Goal: Information Seeking & Learning: Learn about a topic

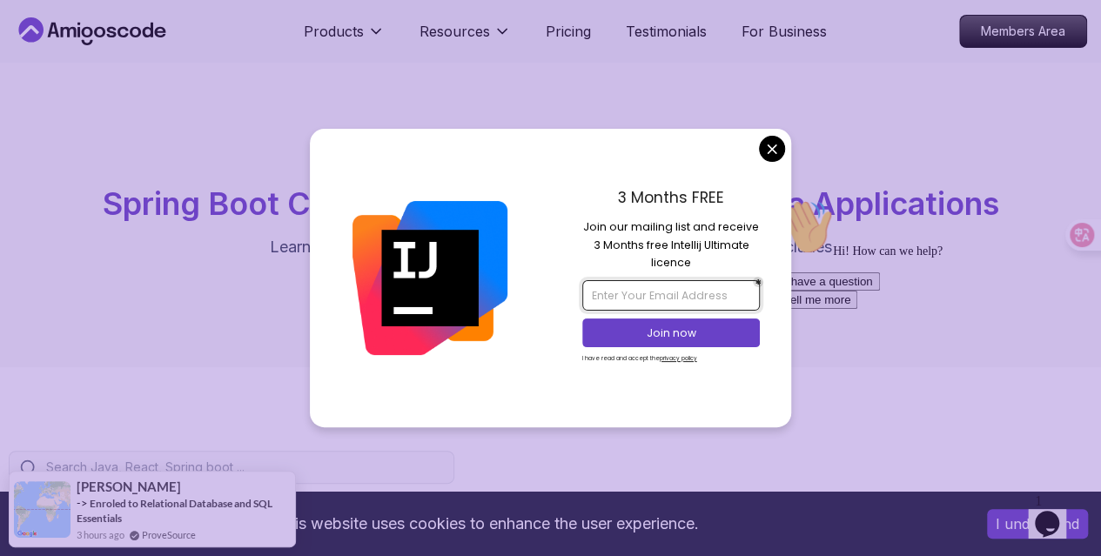
click at [691, 296] on input "email" at bounding box center [671, 295] width 178 height 30
click at [658, 297] on input "email" at bounding box center [671, 295] width 178 height 30
click at [618, 304] on input "email" at bounding box center [671, 295] width 178 height 30
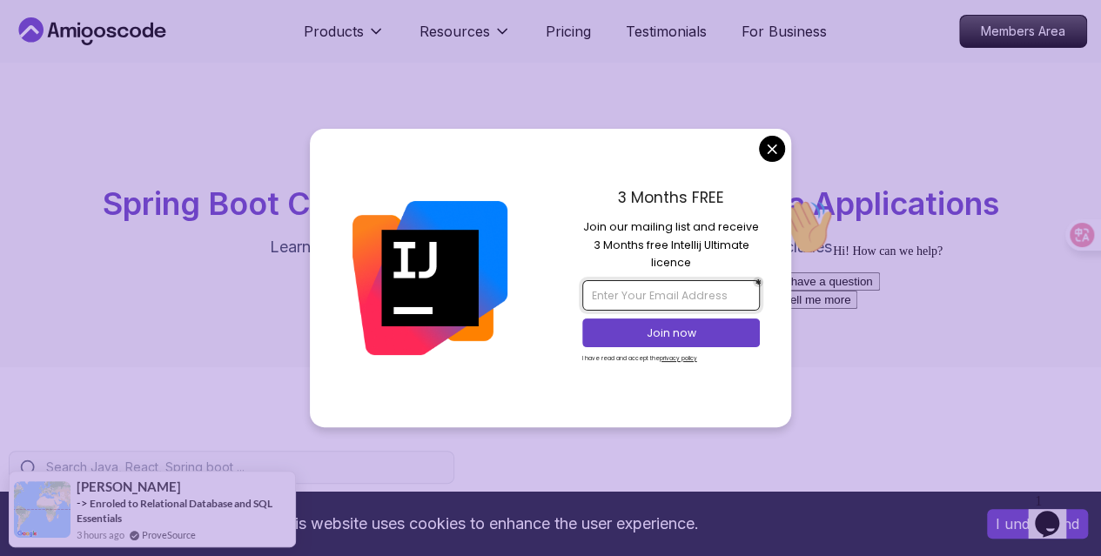
click at [618, 304] on input "email" at bounding box center [671, 295] width 178 height 30
paste input "fangjla2507@gmail.com"
type input "fangjla2507@gmail.com"
click at [687, 332] on p "Join now" at bounding box center [671, 334] width 144 height 16
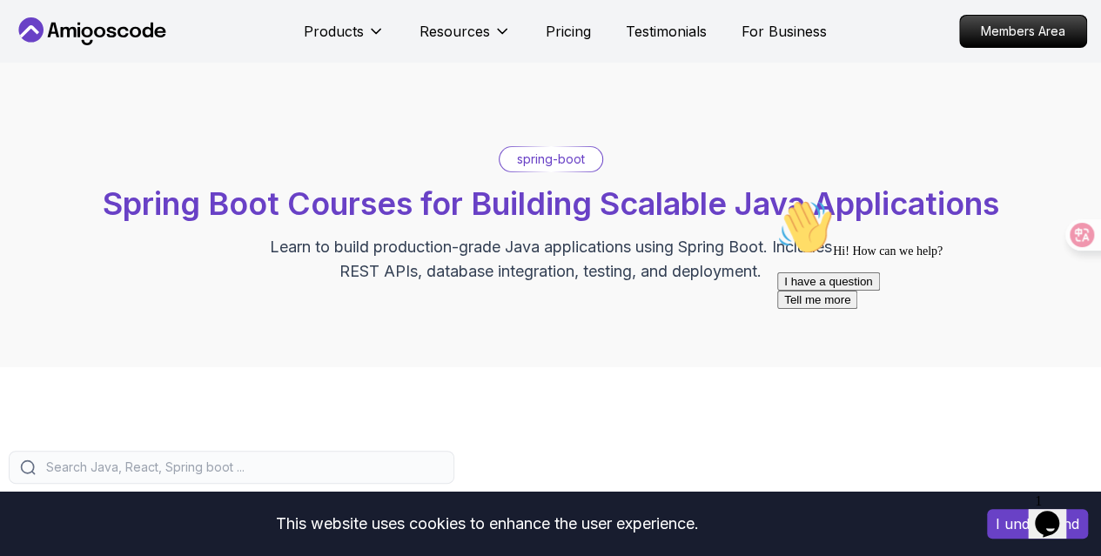
click at [1059, 511] on icon "Chat widget" at bounding box center [1047, 524] width 24 height 26
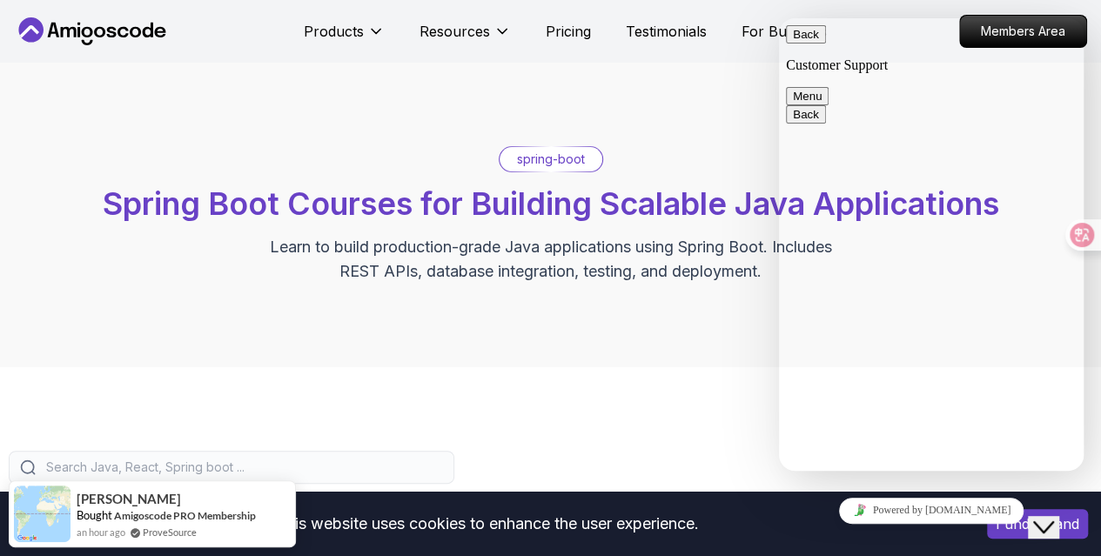
drag, startPoint x: 1090, startPoint y: 551, endPoint x: 1055, endPoint y: 512, distance: 52.4
click at [1054, 517] on icon "Close Chat This icon closes the chat window." at bounding box center [1043, 527] width 21 height 21
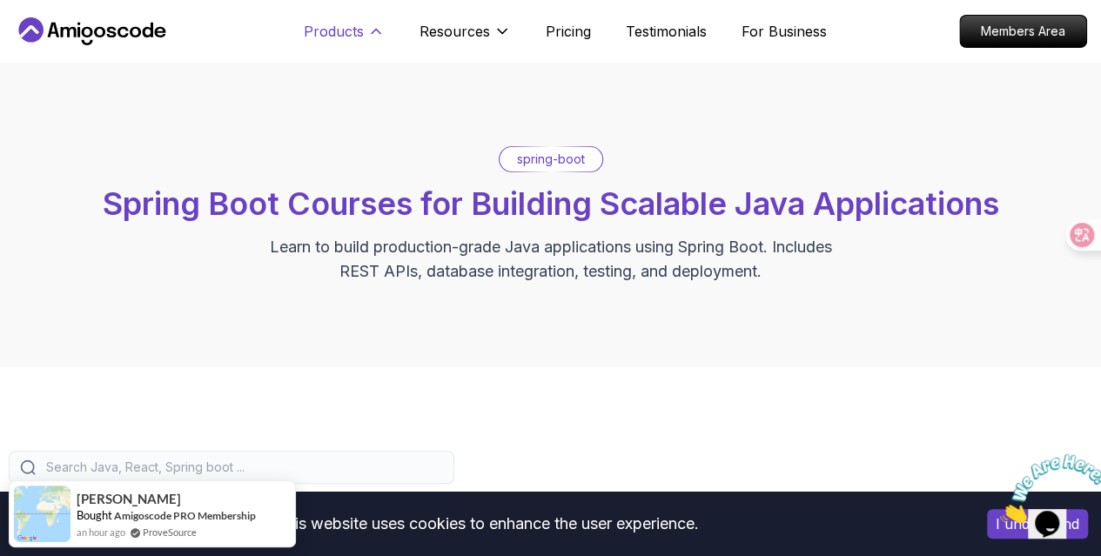
click at [324, 29] on p "Products" at bounding box center [334, 31] width 60 height 21
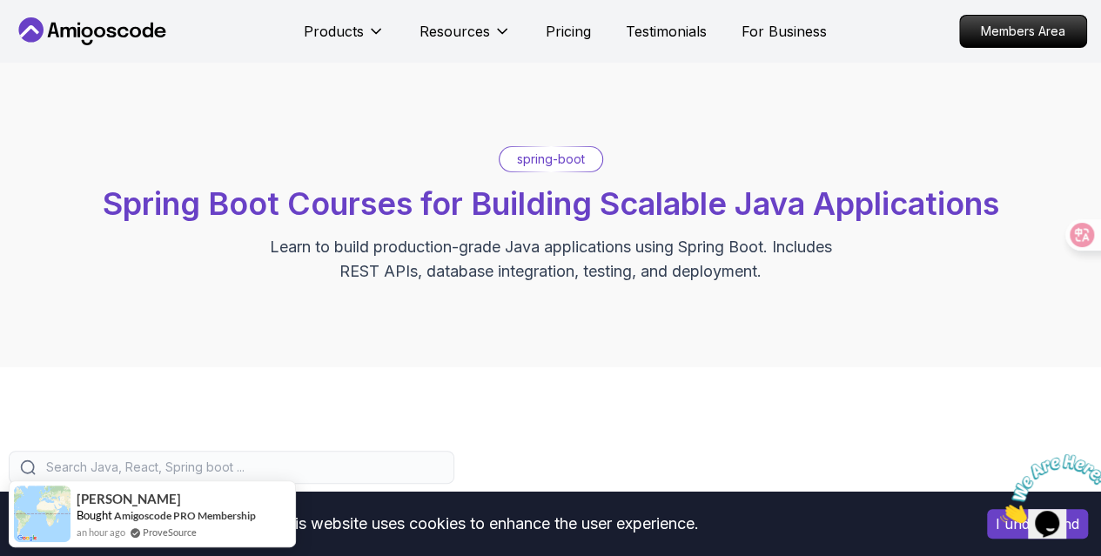
click at [67, 29] on icon at bounding box center [69, 32] width 16 height 10
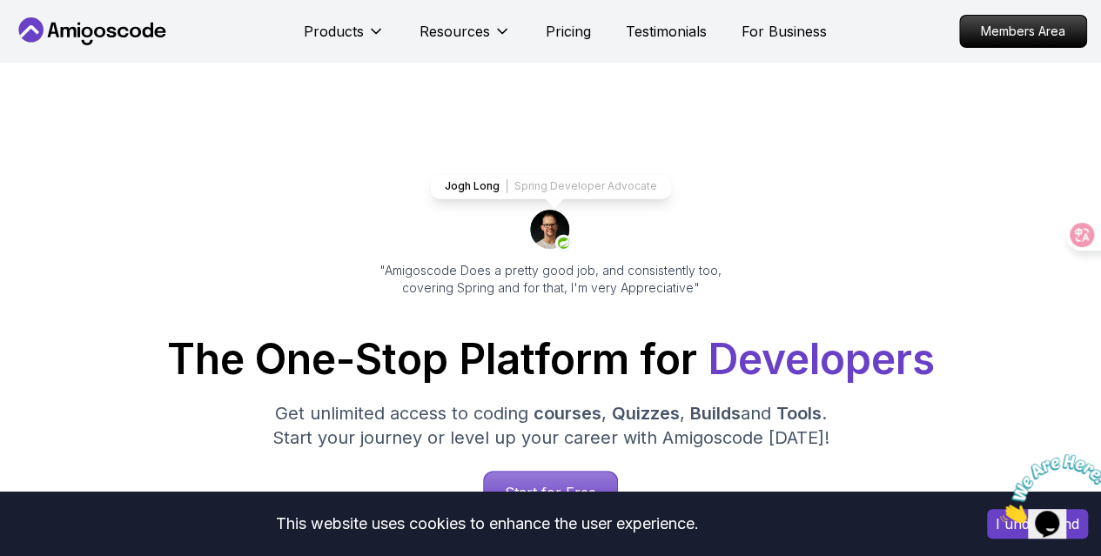
scroll to position [174, 0]
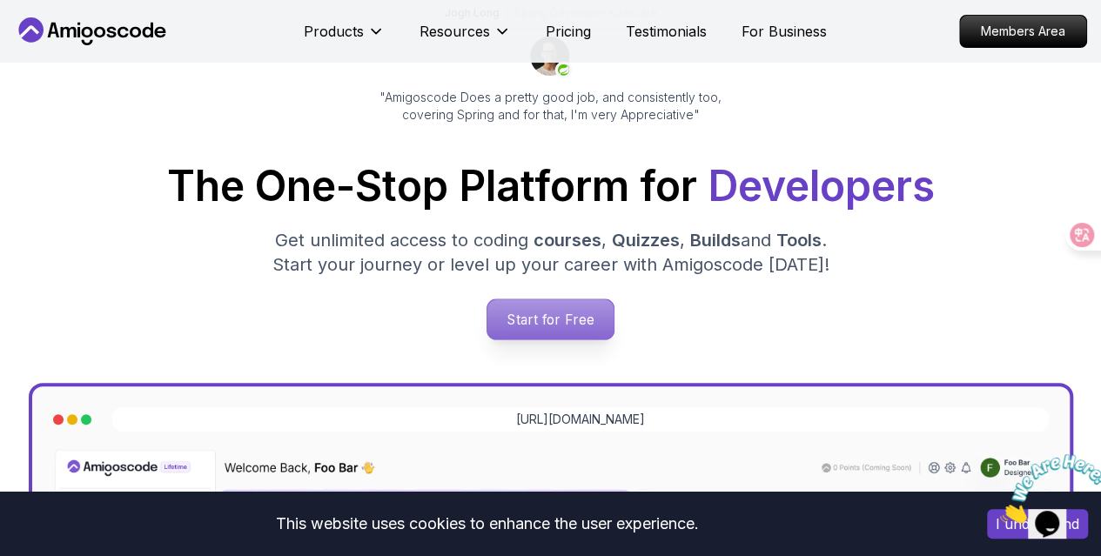
click at [555, 321] on p "Start for Free" at bounding box center [550, 319] width 126 height 40
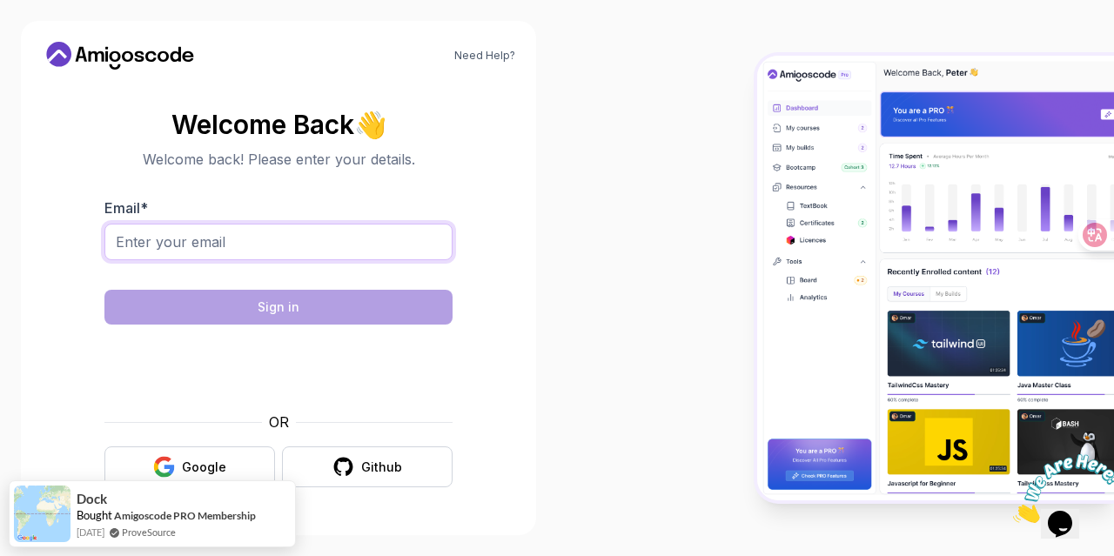
click at [326, 243] on input "Email *" at bounding box center [278, 242] width 348 height 37
type input "fangjla2507@gmail.com"
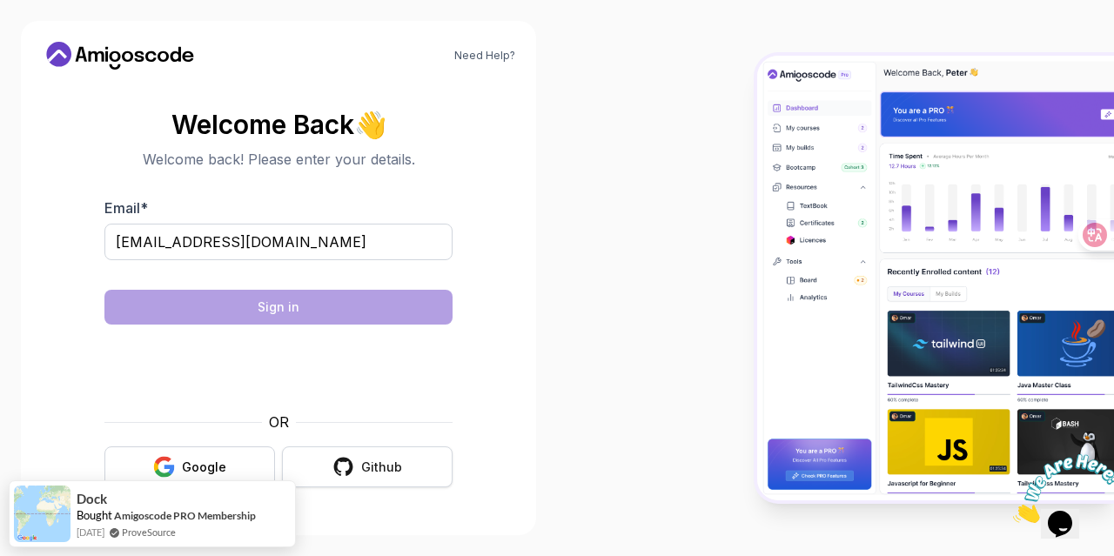
click at [360, 464] on button "Github" at bounding box center [367, 467] width 171 height 41
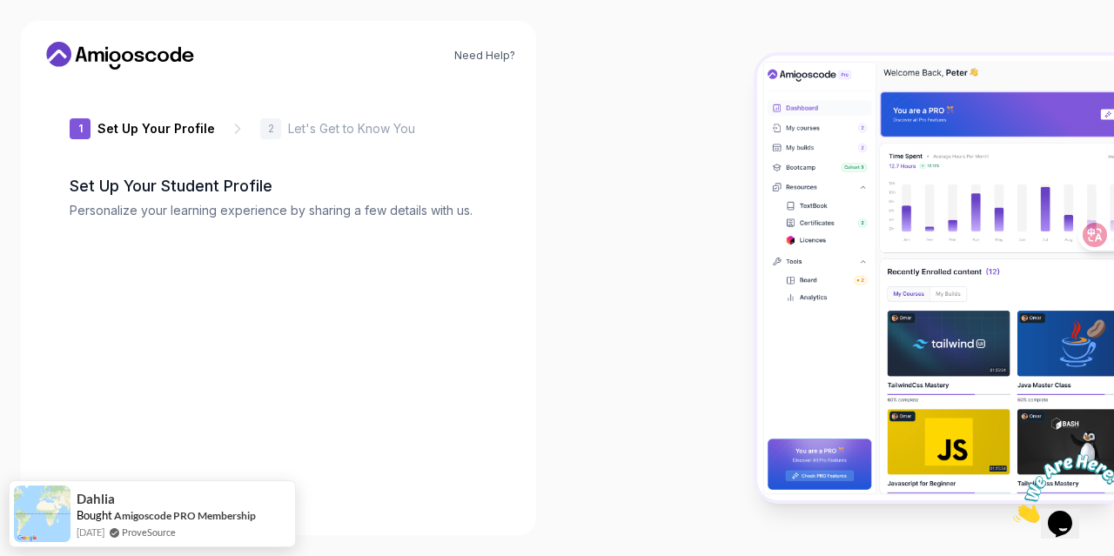
type input "wildweaselb2111"
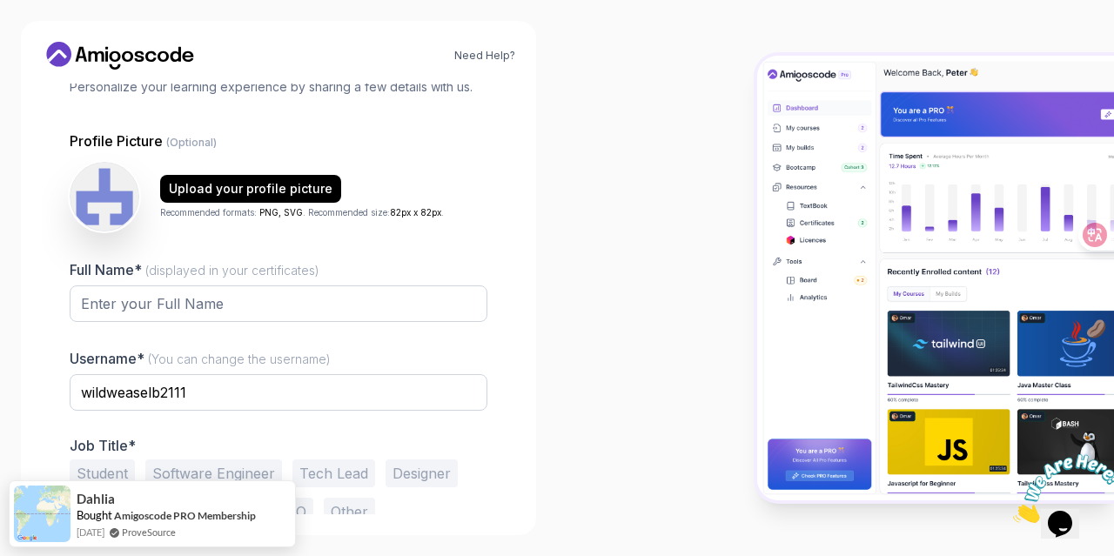
scroll to position [168, 0]
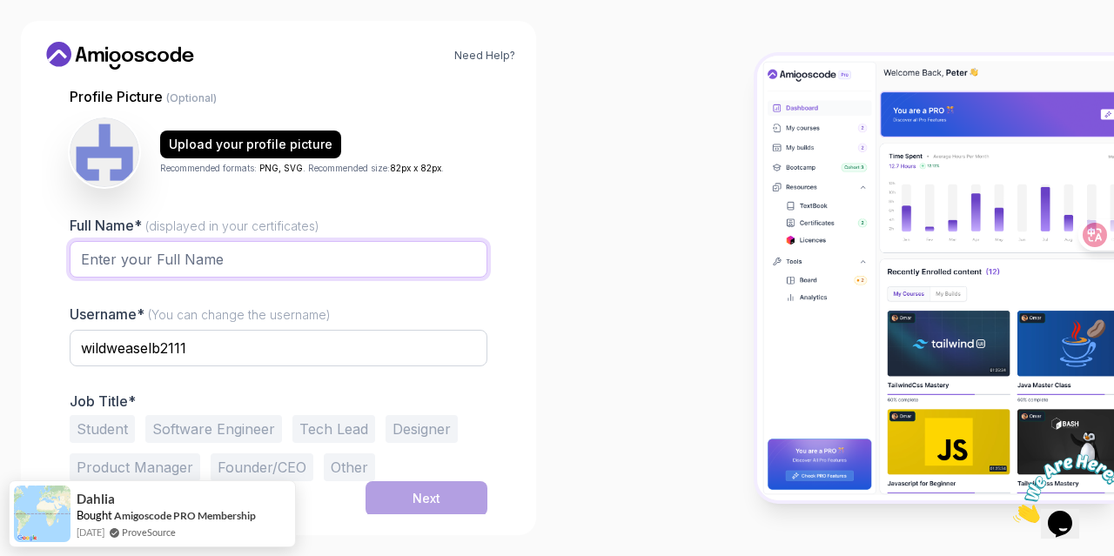
click at [212, 258] on input "Full Name* (displayed in your certificates)" at bounding box center [279, 259] width 418 height 37
type input "f"
click at [258, 244] on input "Full Name* (displayed in your certificates)" at bounding box center [279, 259] width 418 height 37
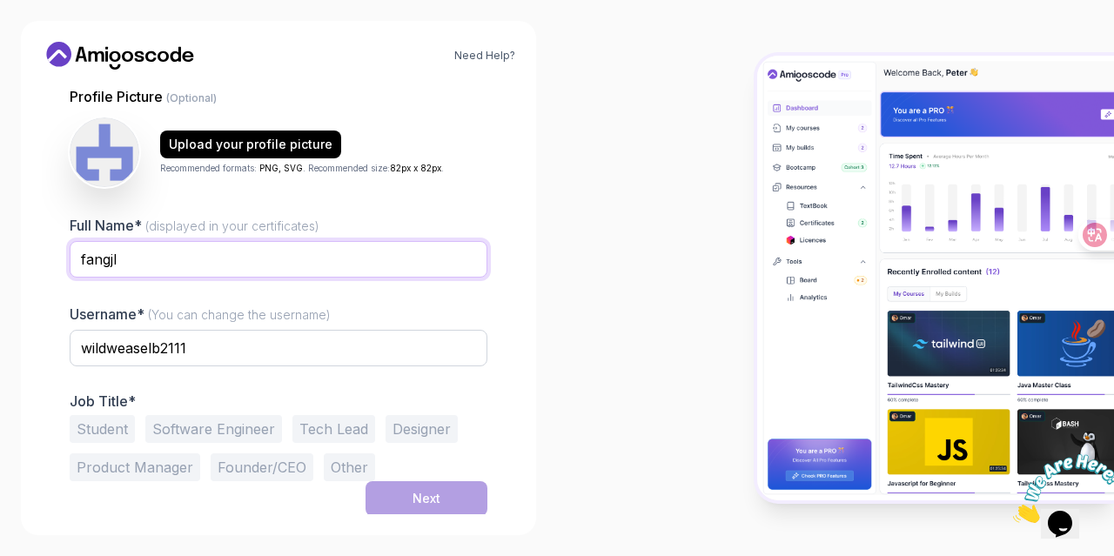
type input "FANGJL"
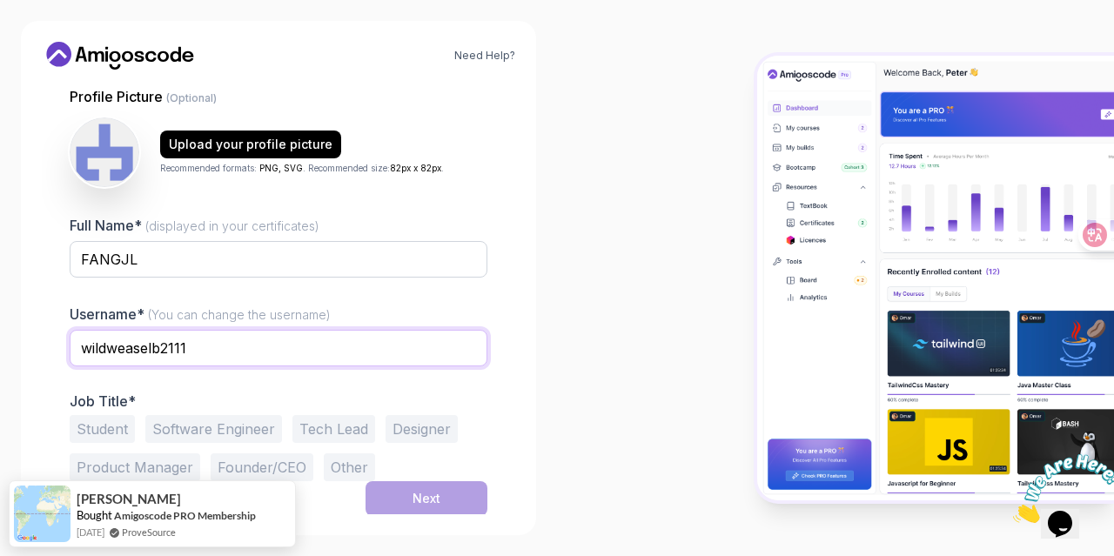
drag, startPoint x: 199, startPoint y: 345, endPoint x: 16, endPoint y: 345, distance: 183.7
click at [16, 345] on div "Need Help? 1 Set Up Your Profile 1 Set Up Your Profile 2 Let's Get to Know You …" at bounding box center [278, 278] width 557 height 556
type input "f"
type input "FJL202509"
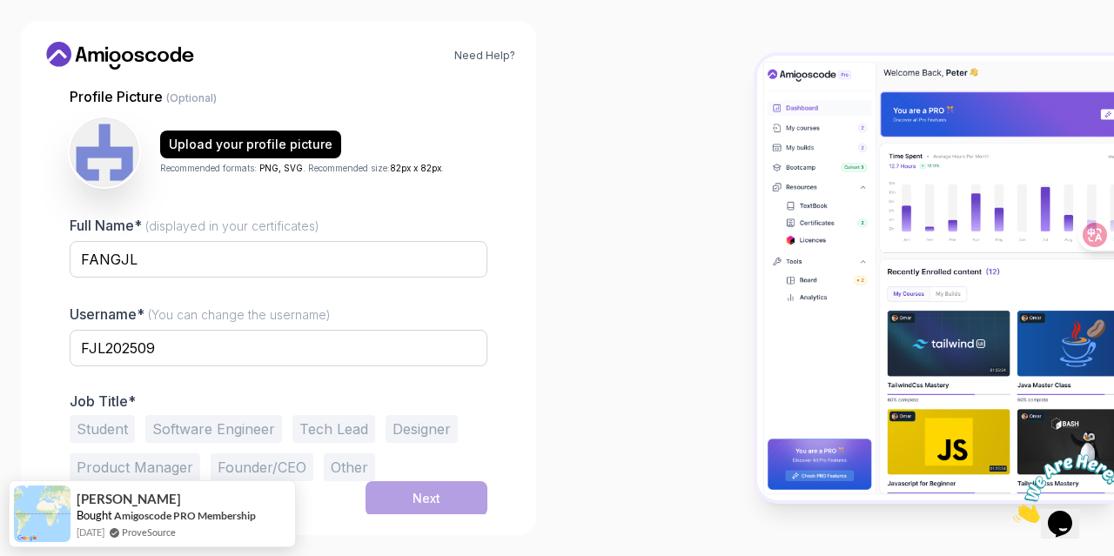
click at [254, 425] on button "Software Engineer" at bounding box center [213, 429] width 137 height 28
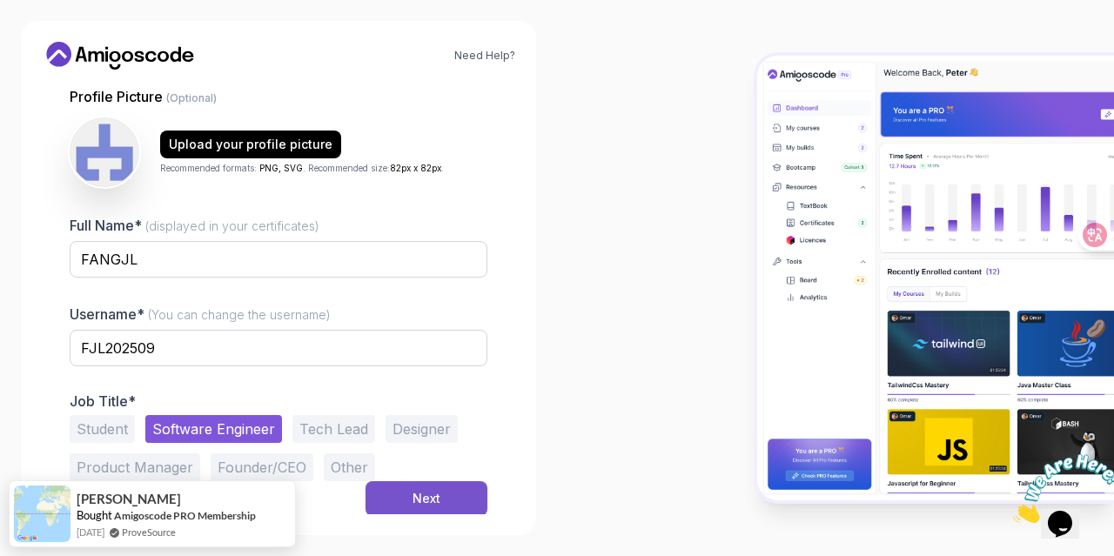
click at [416, 485] on button "Next" at bounding box center [427, 498] width 122 height 35
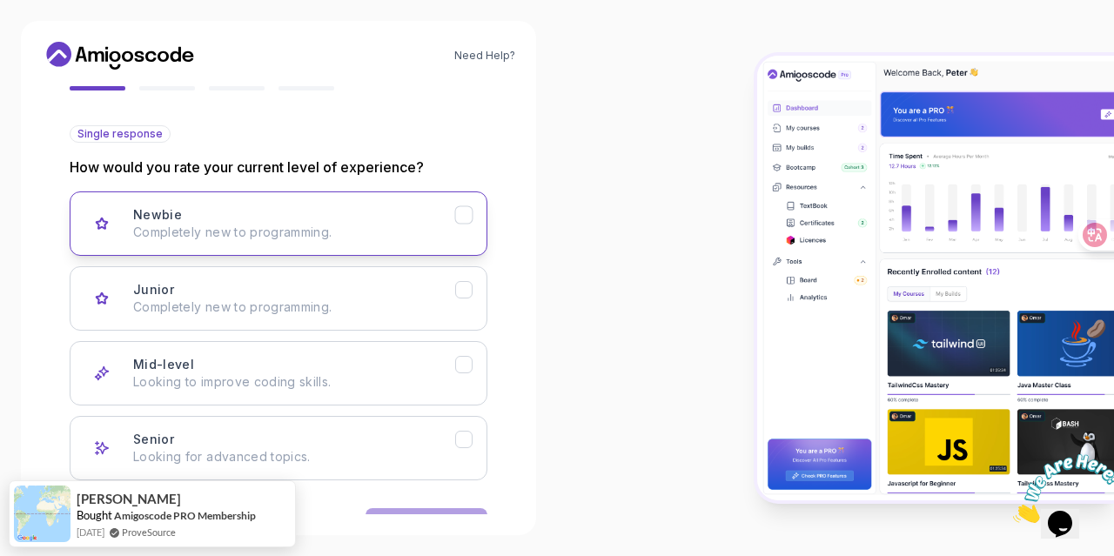
click at [392, 232] on p "Completely new to programming." at bounding box center [294, 232] width 322 height 17
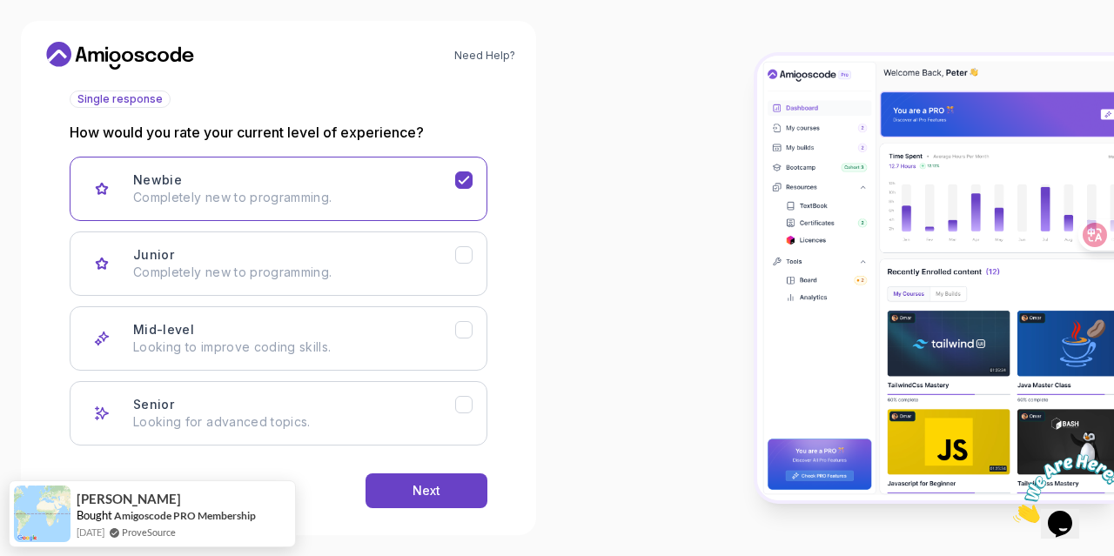
scroll to position [222, 0]
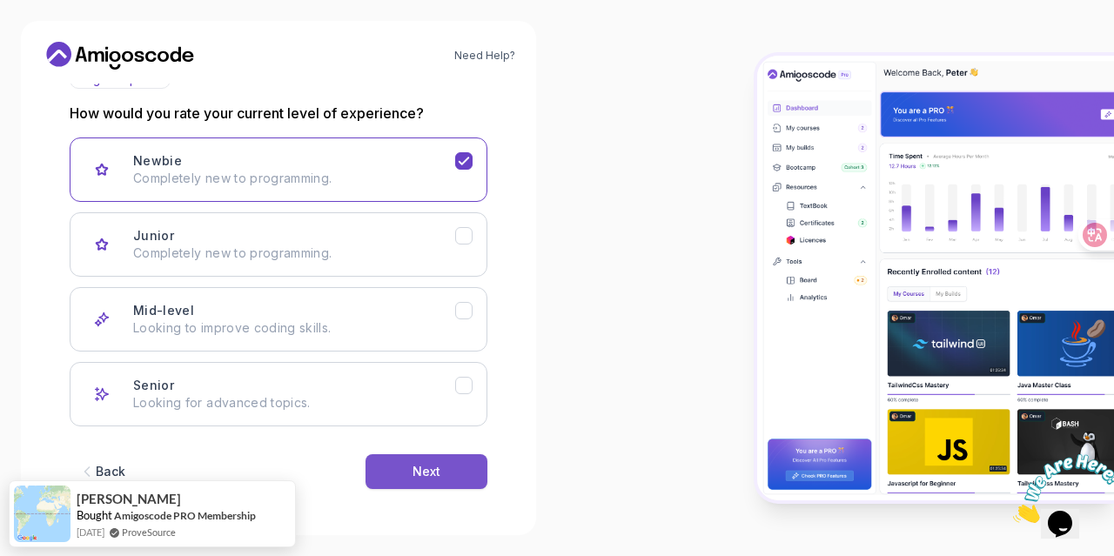
click at [442, 460] on button "Next" at bounding box center [427, 471] width 122 height 35
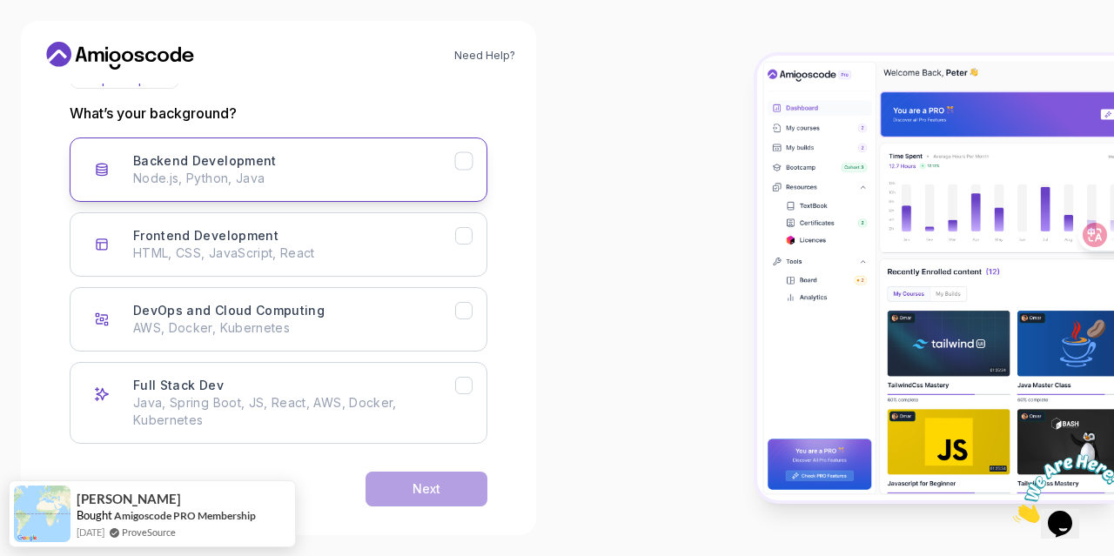
click at [360, 179] on p "Node.js, Python, Java" at bounding box center [294, 178] width 322 height 17
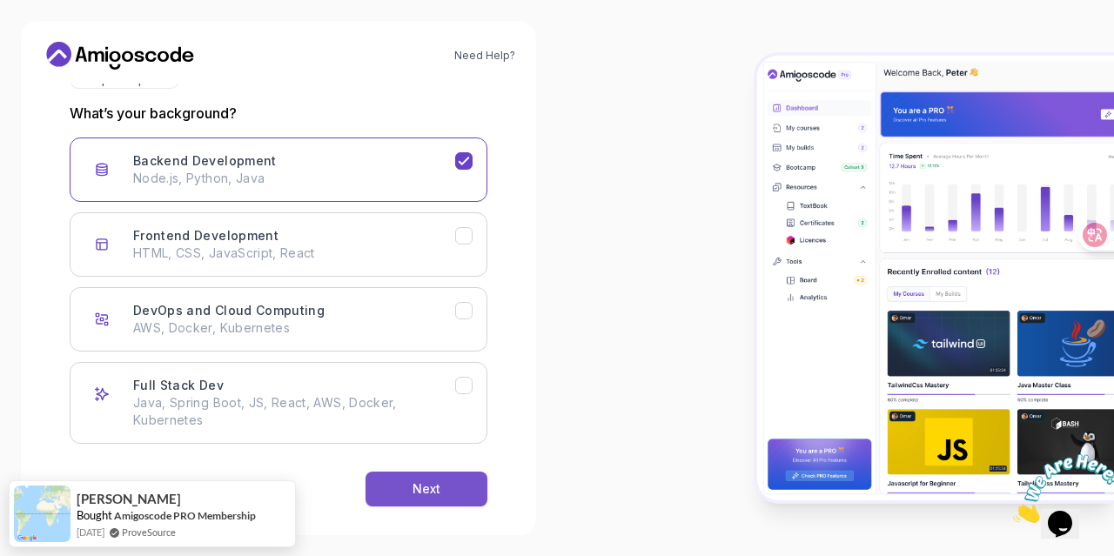
click at [419, 474] on button "Next" at bounding box center [427, 489] width 122 height 35
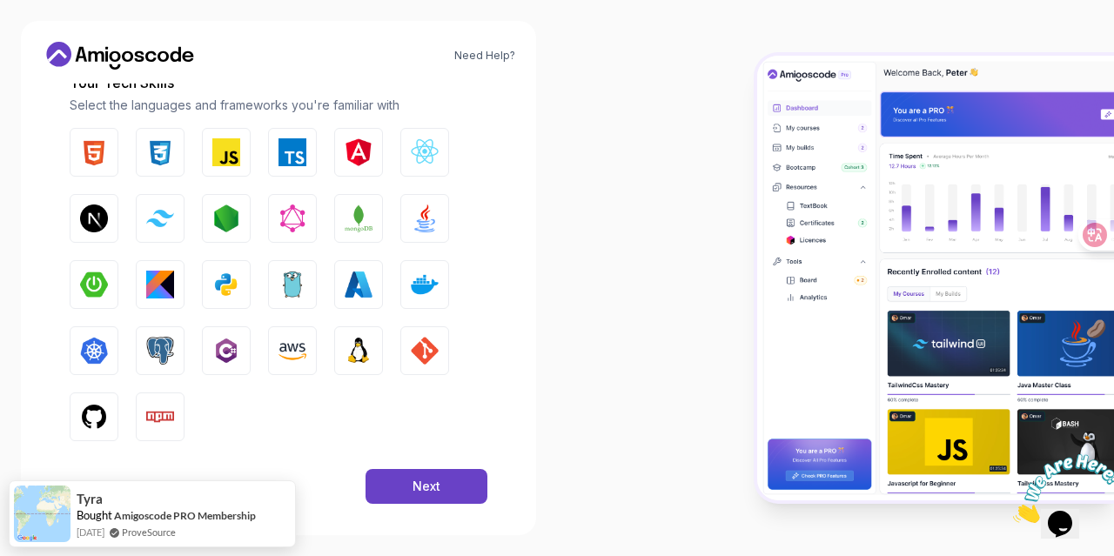
scroll to position [270, 0]
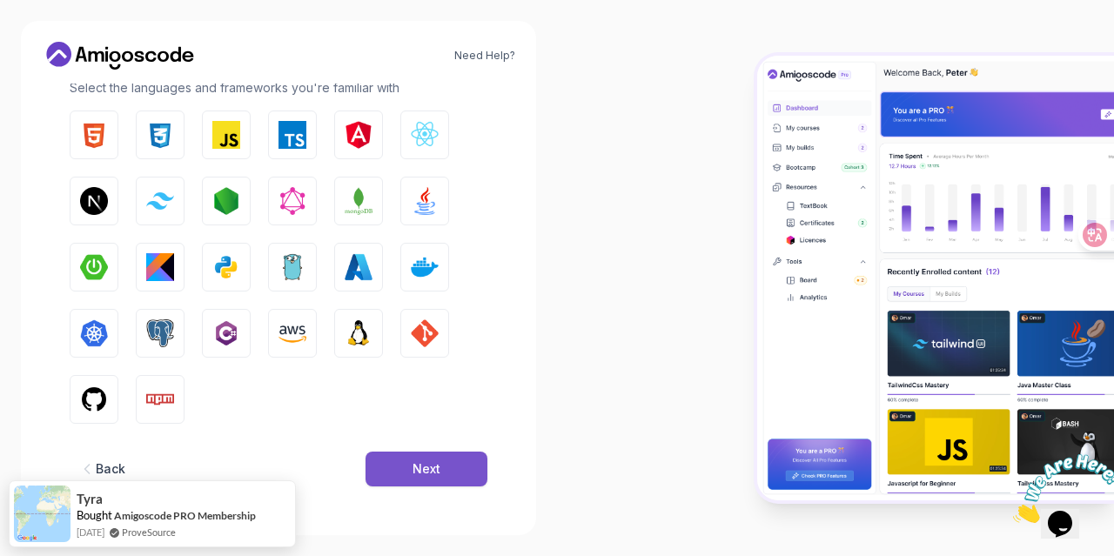
click at [420, 467] on div "Next" at bounding box center [427, 468] width 28 height 17
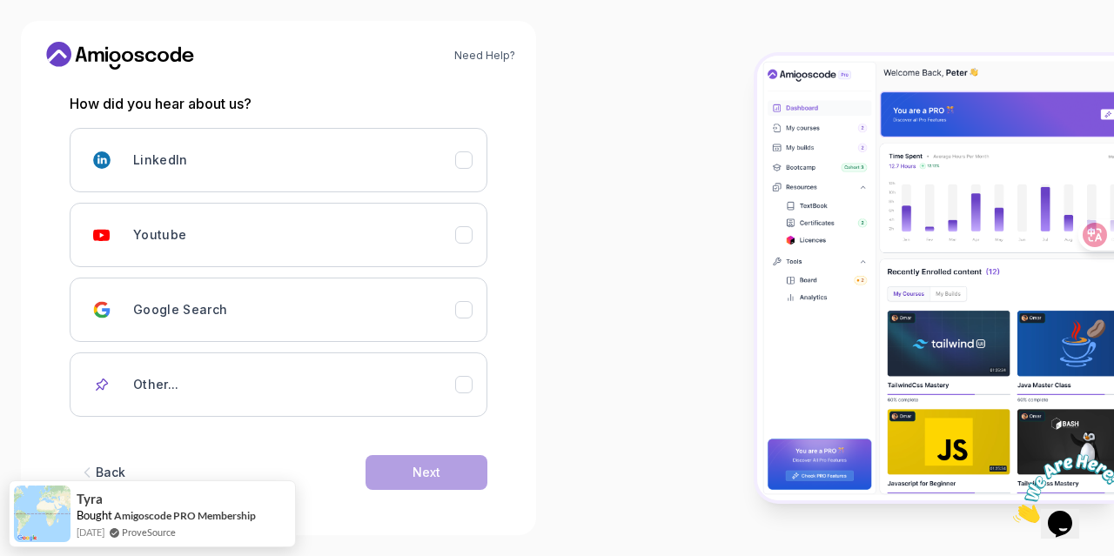
scroll to position [232, 0]
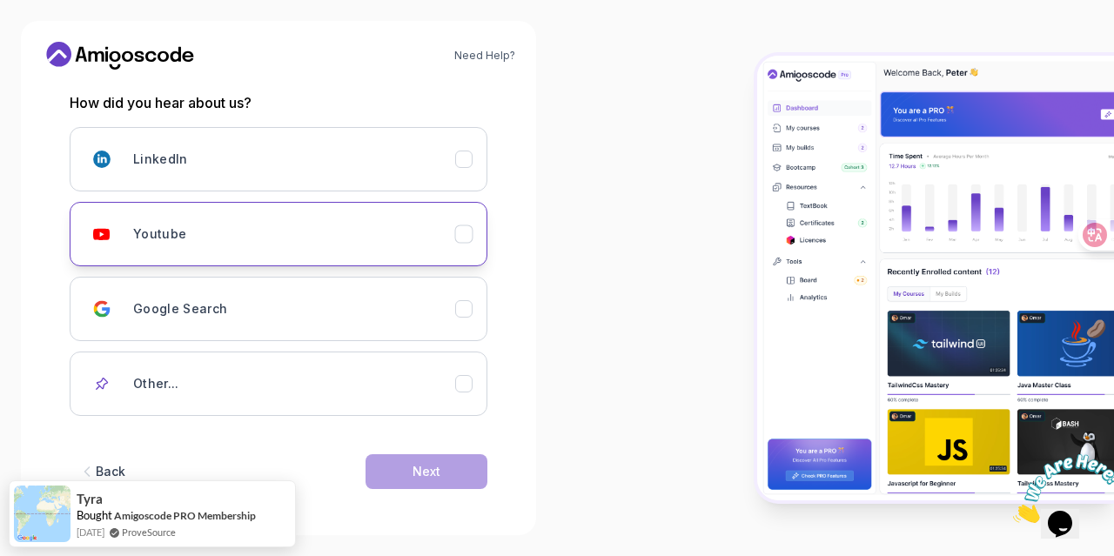
click at [423, 245] on div "Youtube" at bounding box center [294, 234] width 322 height 35
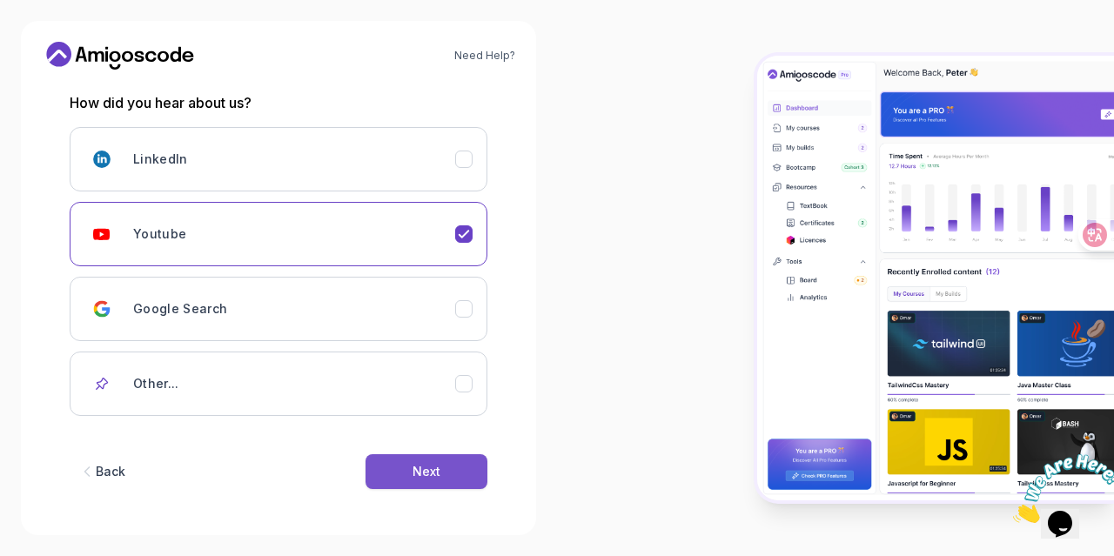
click at [423, 471] on div "Next" at bounding box center [427, 471] width 28 height 17
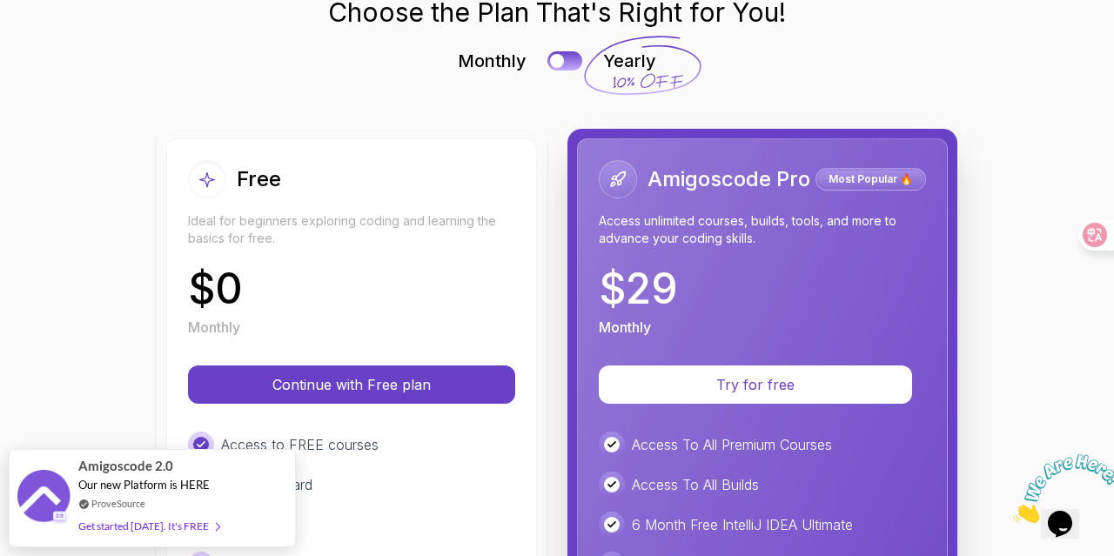
scroll to position [174, 0]
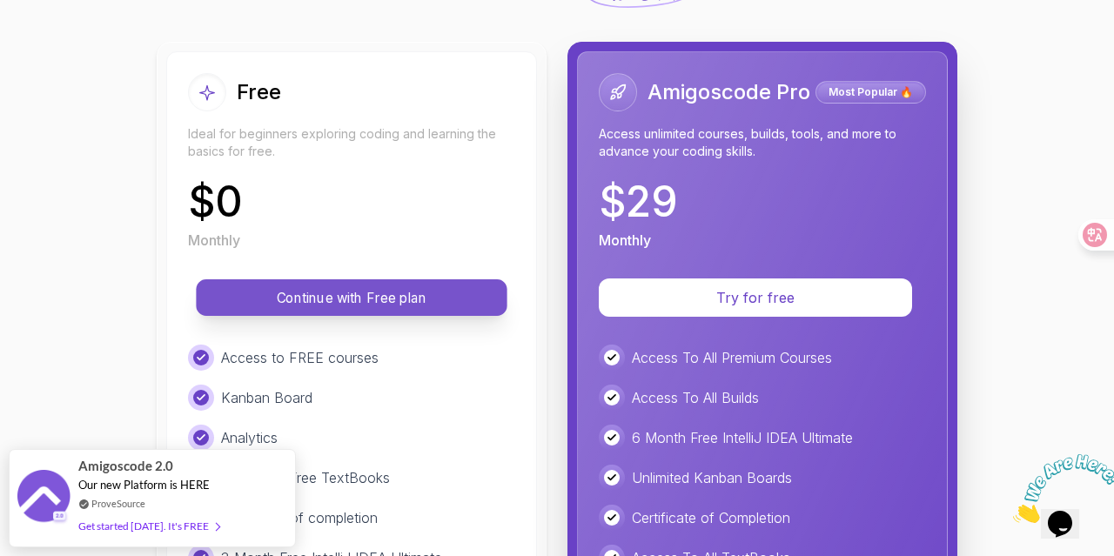
click at [418, 292] on p "Continue with Free plan" at bounding box center [352, 298] width 272 height 20
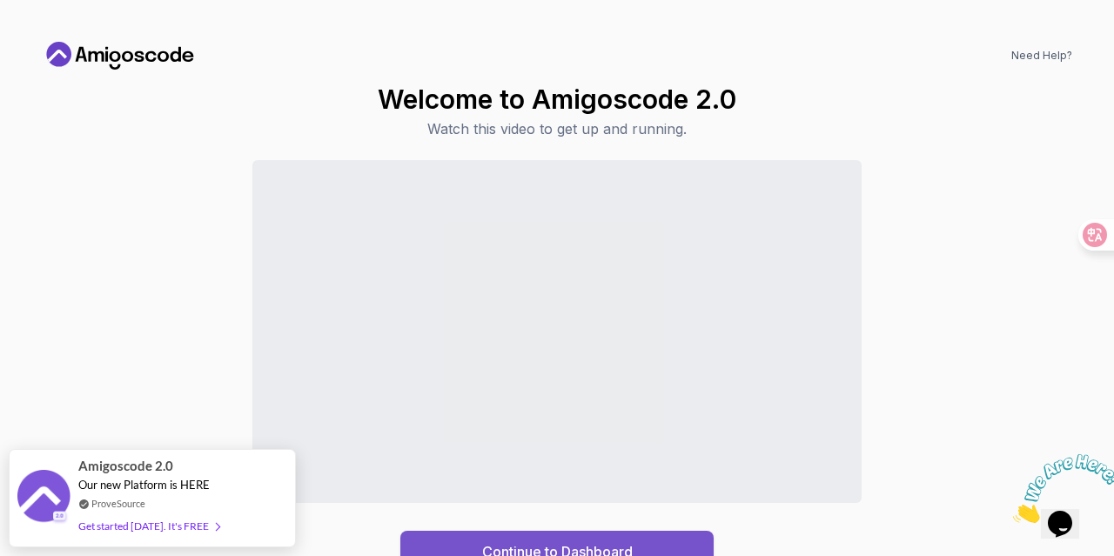
click at [578, 542] on div "Continue to Dashboard" at bounding box center [557, 551] width 151 height 21
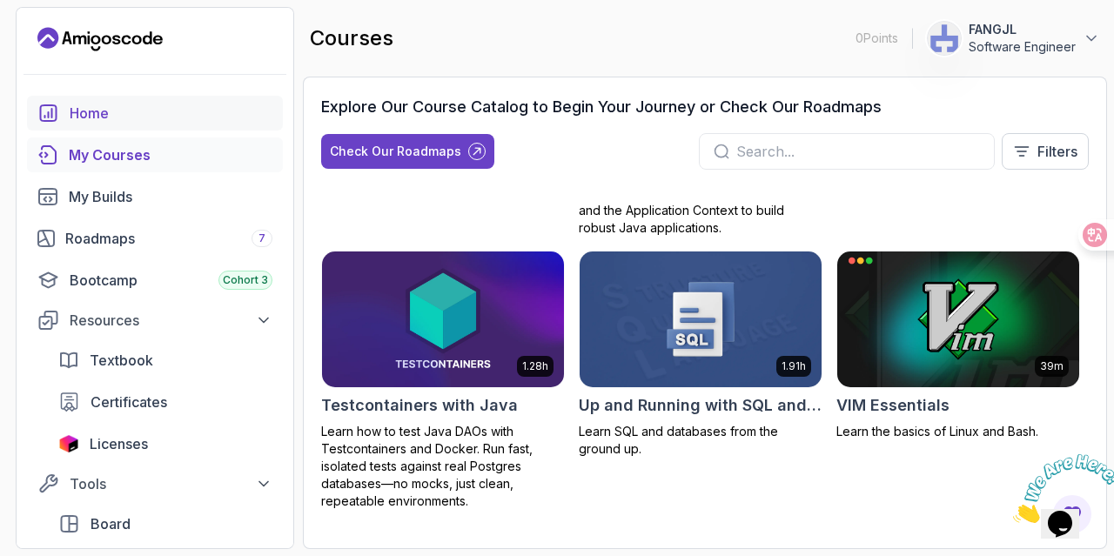
click at [111, 111] on div "Home" at bounding box center [171, 113] width 203 height 21
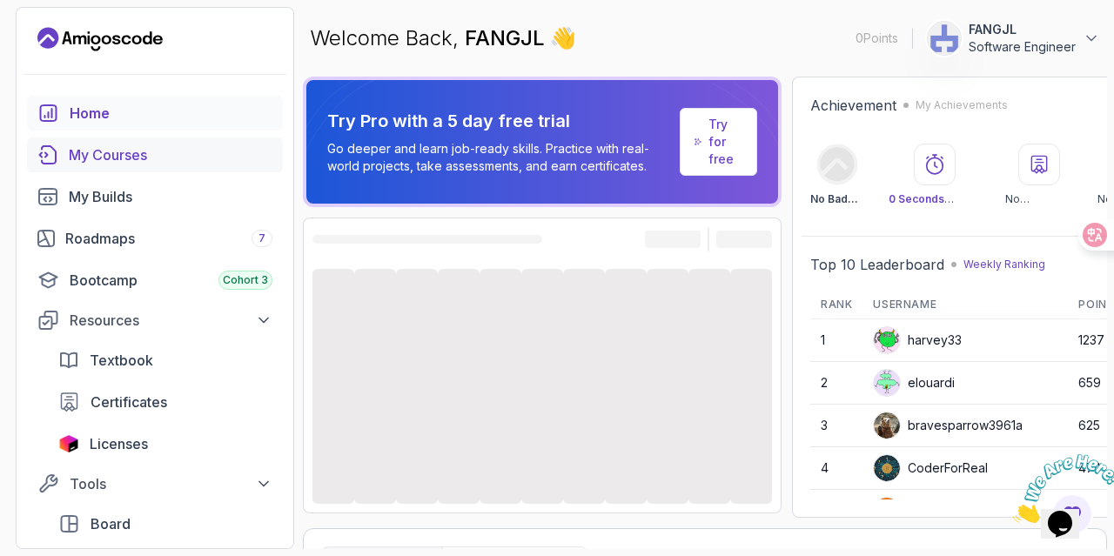
click at [118, 153] on div "My Courses" at bounding box center [171, 154] width 204 height 21
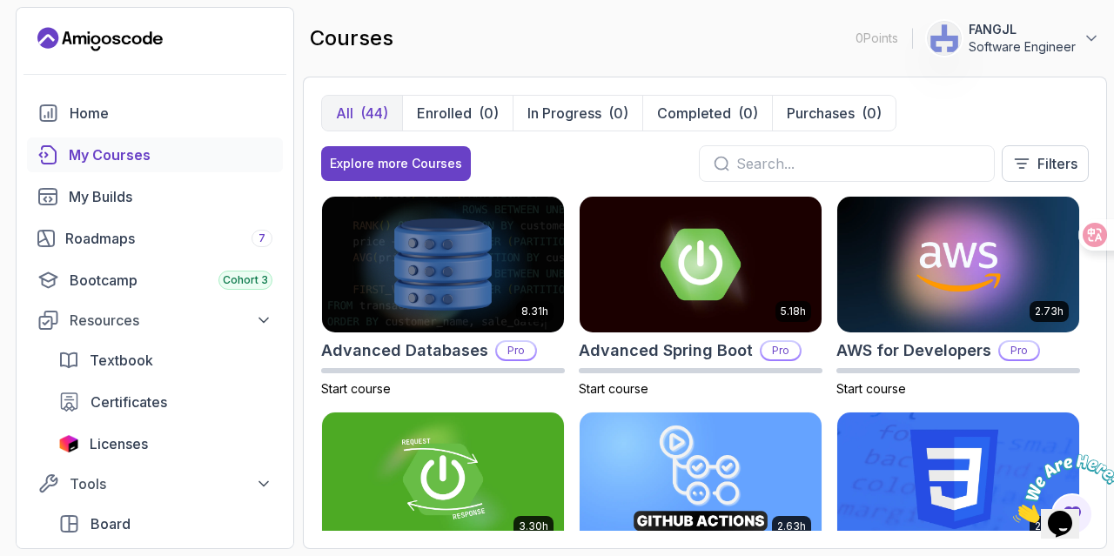
click at [845, 163] on input "text" at bounding box center [858, 163] width 244 height 21
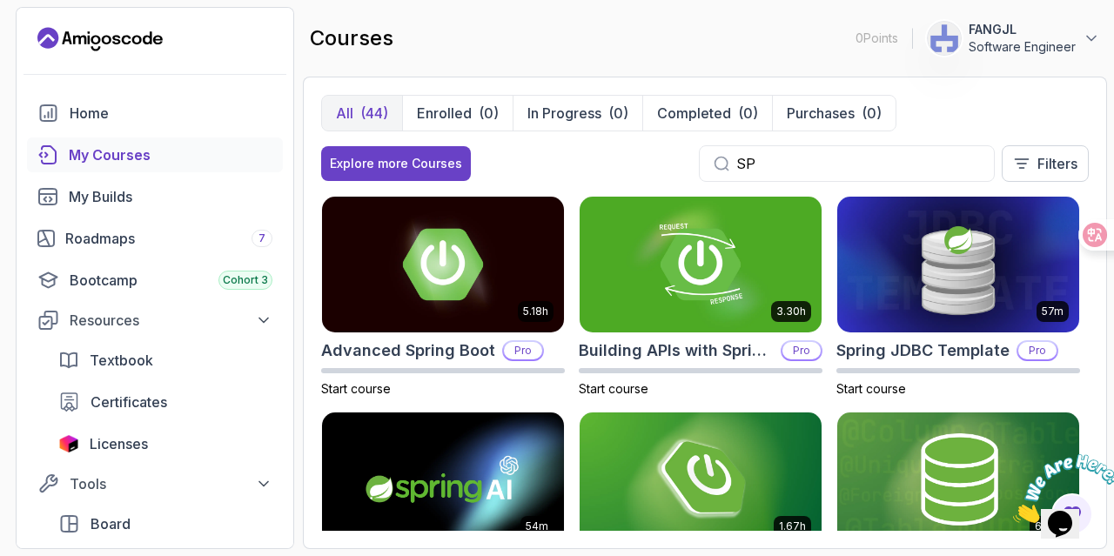
type input "S"
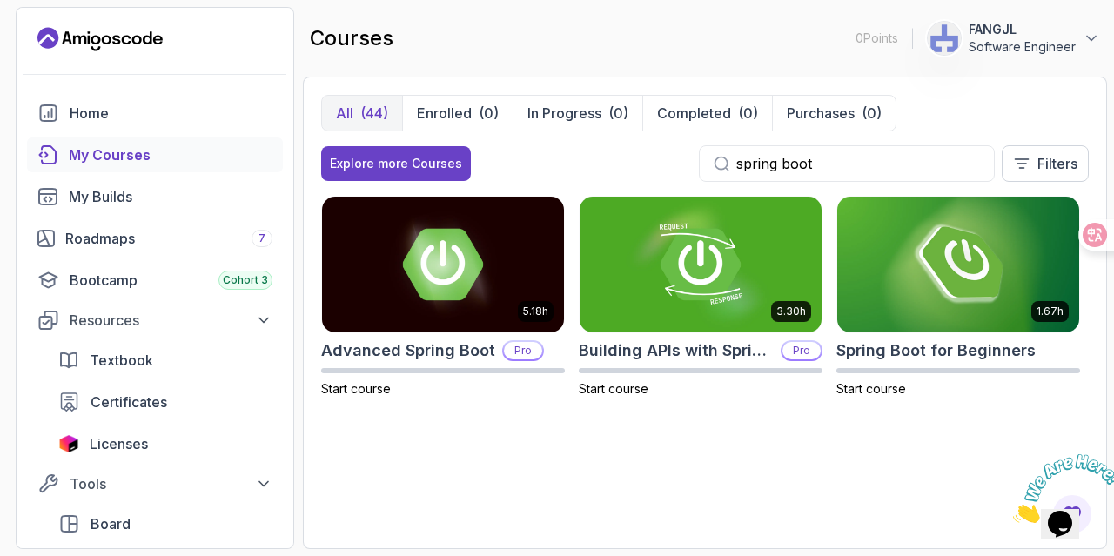
type input "spring boot"
click at [947, 318] on img at bounding box center [958, 264] width 254 height 142
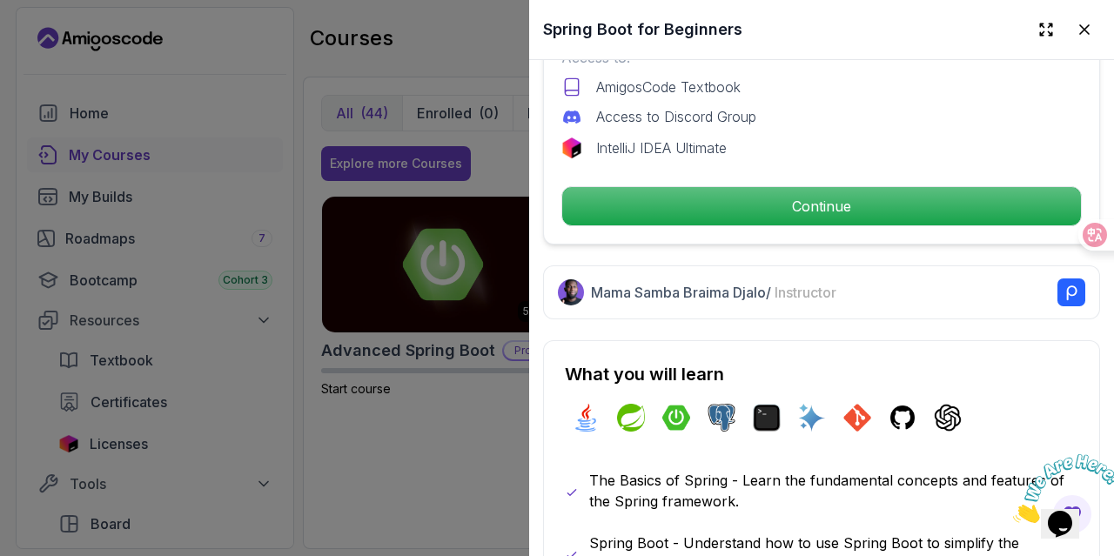
scroll to position [609, 0]
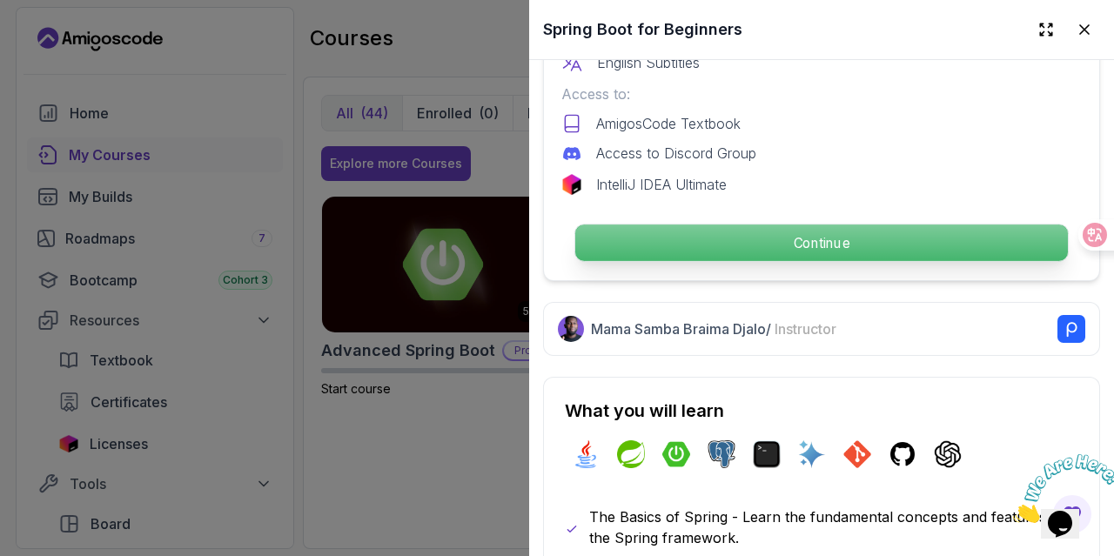
click at [808, 243] on p "Continue" at bounding box center [821, 243] width 493 height 37
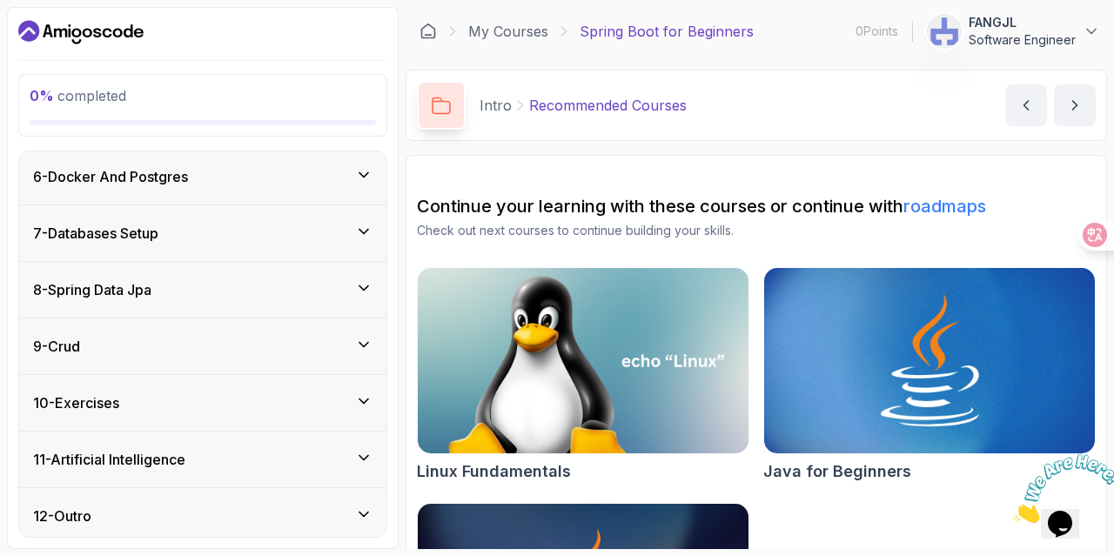
scroll to position [433, 0]
click at [258, 495] on div "12 - Outro" at bounding box center [202, 515] width 367 height 56
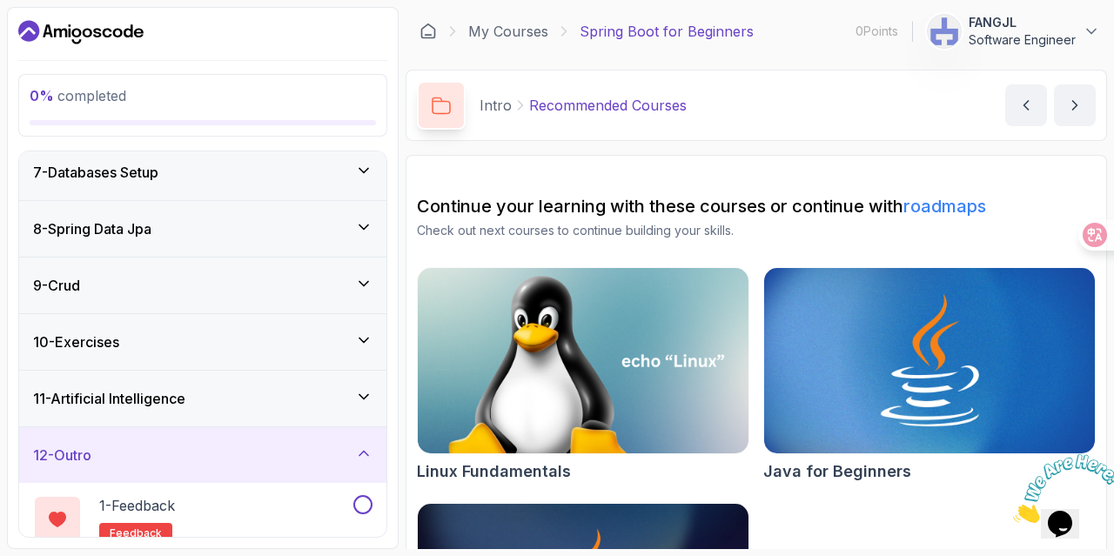
click at [230, 458] on div "12 - Outro" at bounding box center [202, 455] width 339 height 21
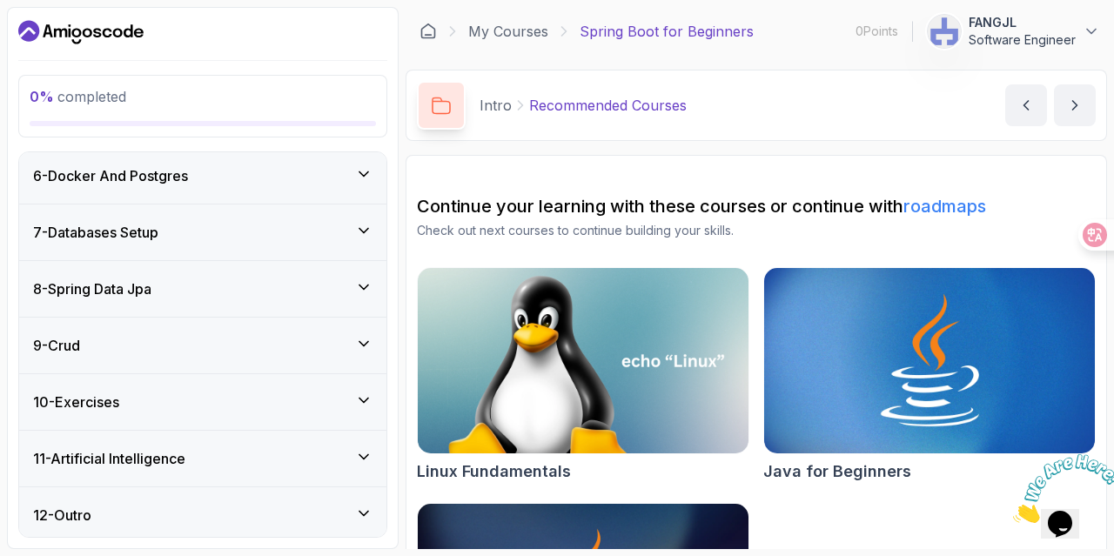
scroll to position [0, 0]
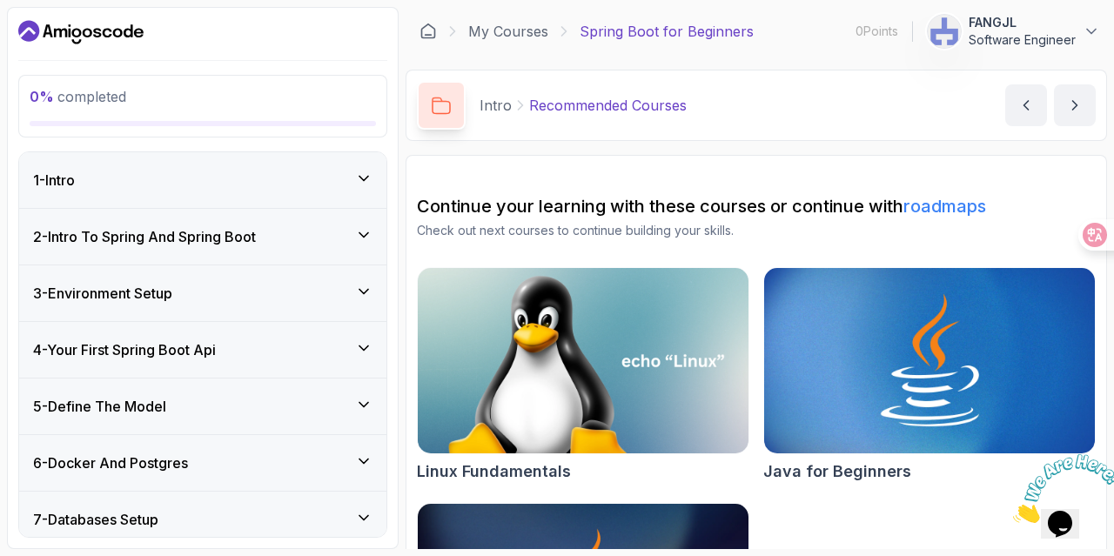
click at [270, 188] on div "1 - Intro" at bounding box center [202, 180] width 339 height 21
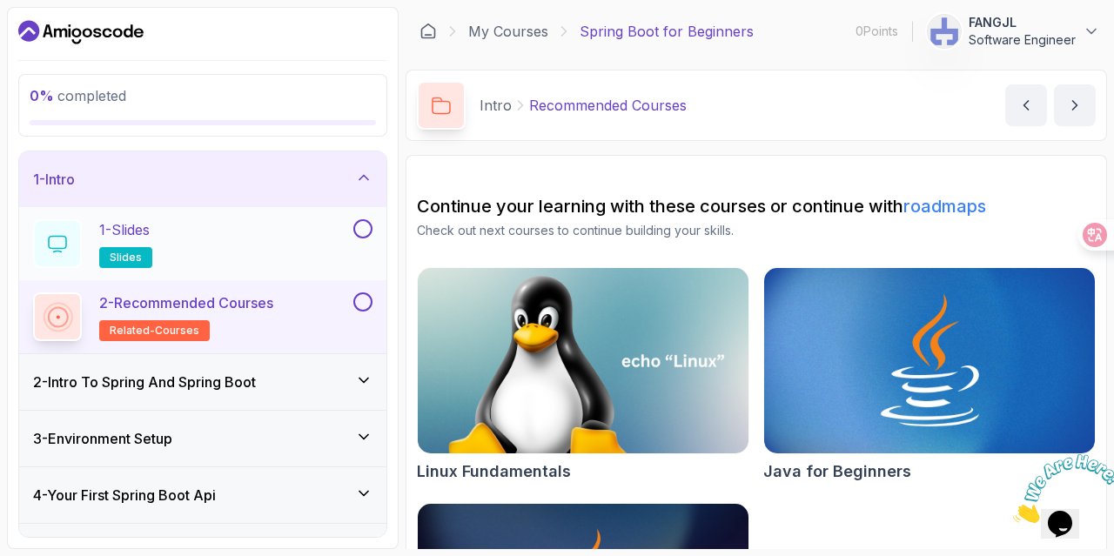
click at [230, 242] on div "1 - Slides slides" at bounding box center [191, 243] width 317 height 49
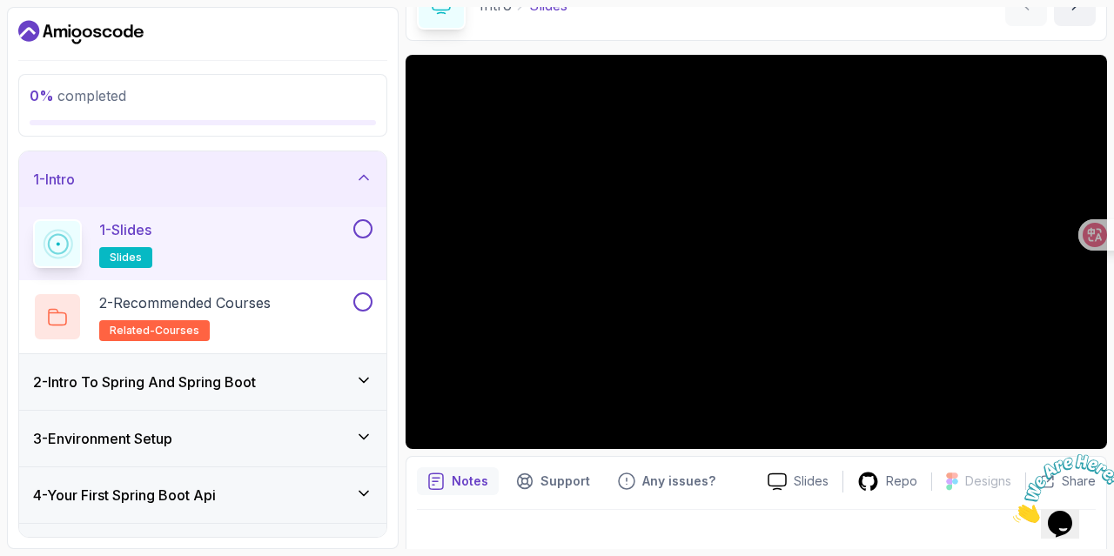
scroll to position [120, 0]
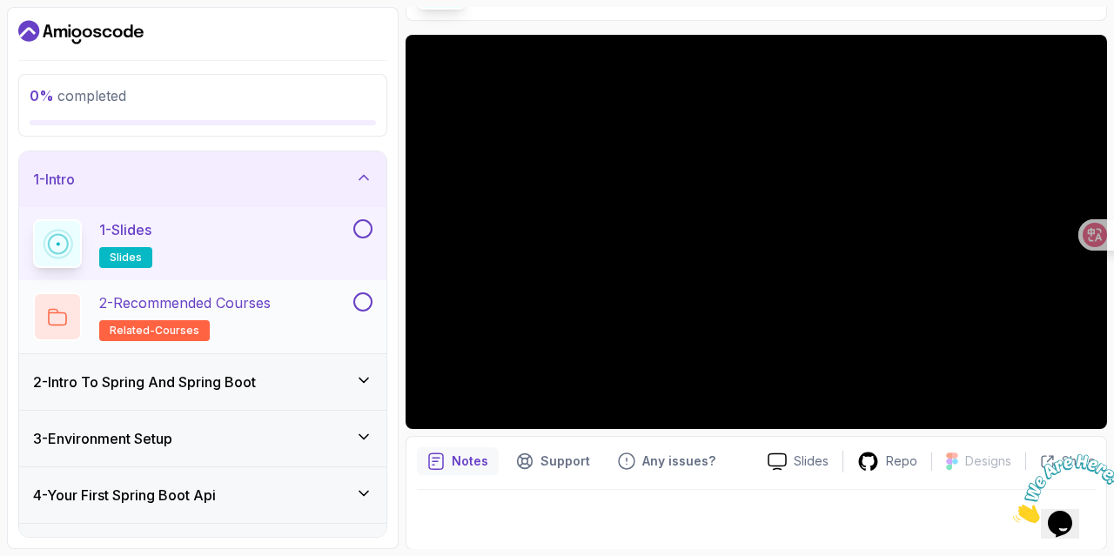
click at [246, 321] on h2 "2 - Recommended Courses related-courses" at bounding box center [184, 316] width 171 height 49
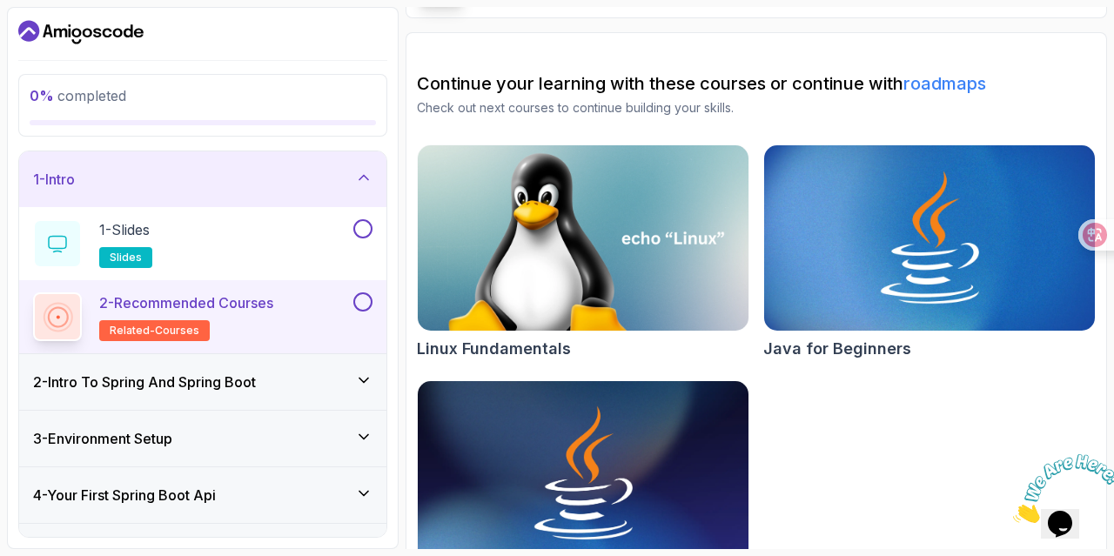
scroll to position [98, 0]
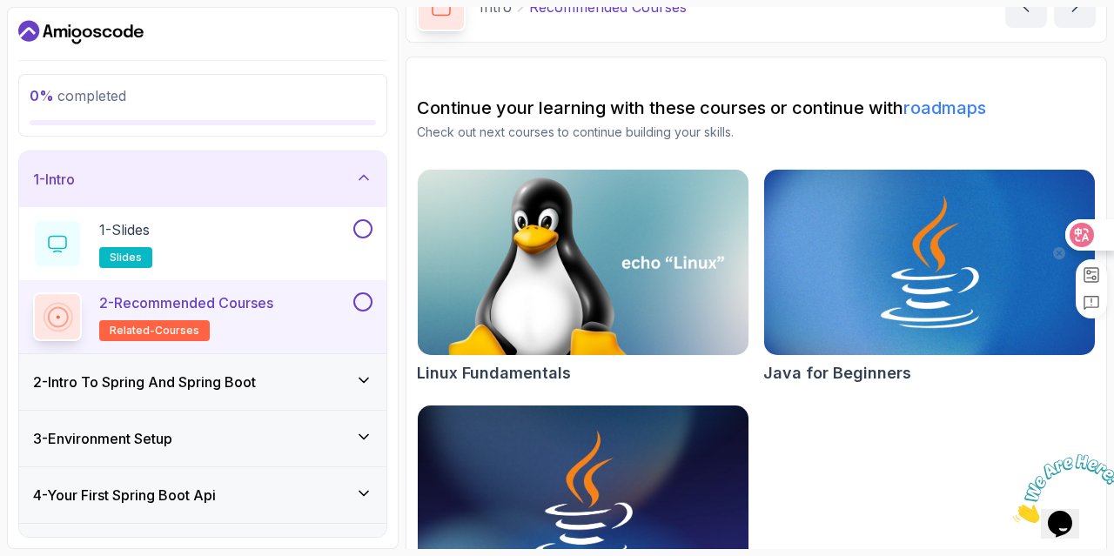
click at [1092, 236] on icon at bounding box center [1082, 235] width 24 height 24
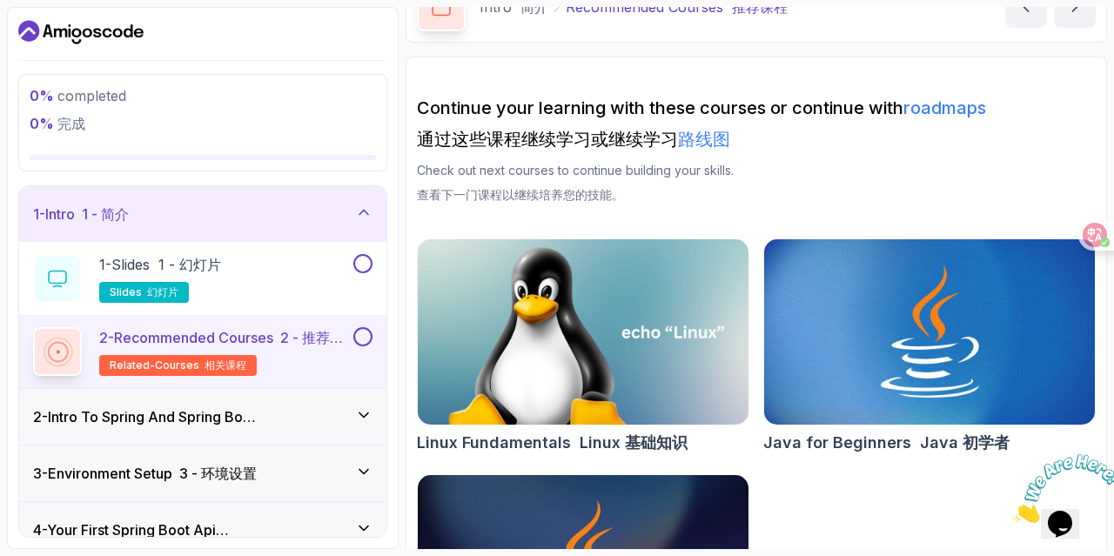
click at [326, 415] on div "2 - Intro To Spring And Spring Boot 2 - Spring 和 Spring Boot 简介" at bounding box center [202, 417] width 339 height 21
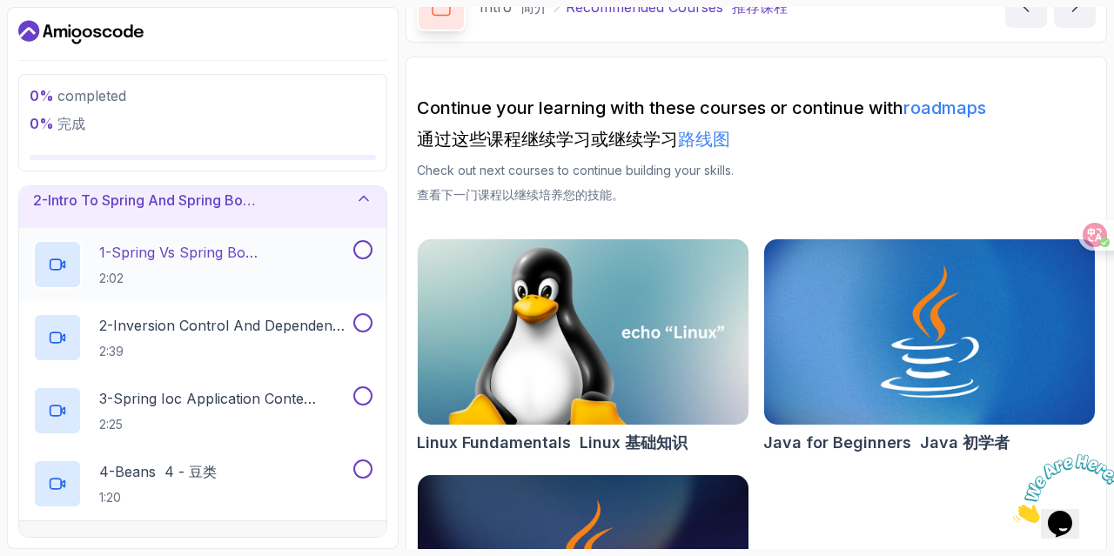
scroll to position [0, 0]
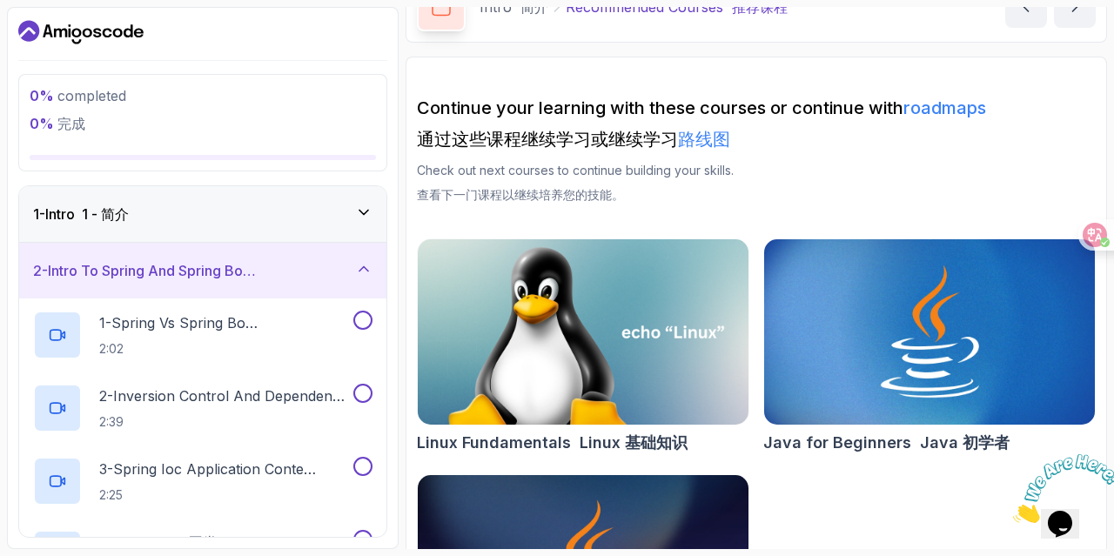
click at [360, 269] on icon at bounding box center [364, 269] width 9 height 4
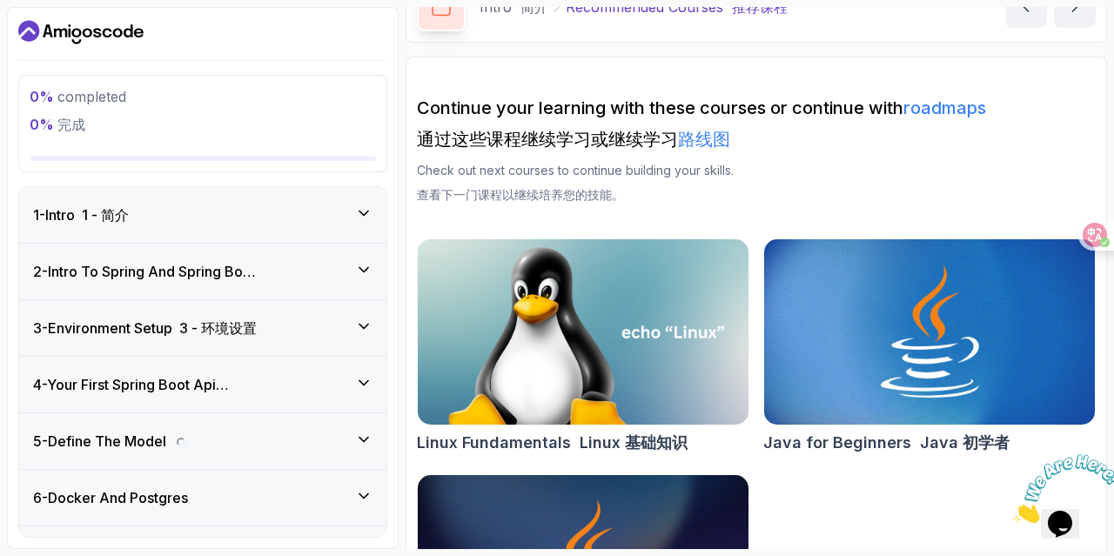
click at [371, 215] on icon at bounding box center [363, 213] width 17 height 17
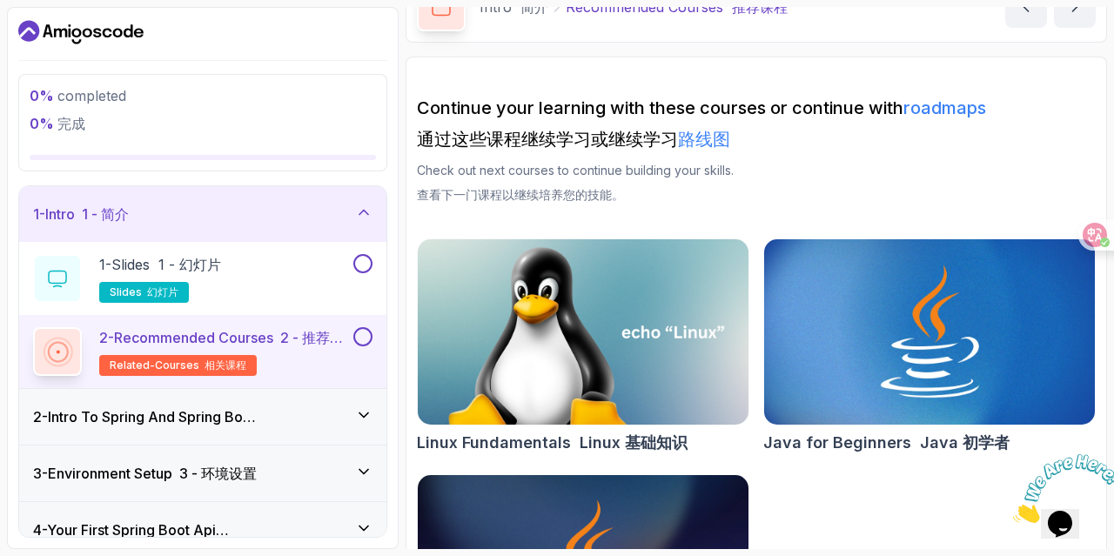
click at [324, 333] on font "2 - 推荐课程" at bounding box center [221, 348] width 245 height 38
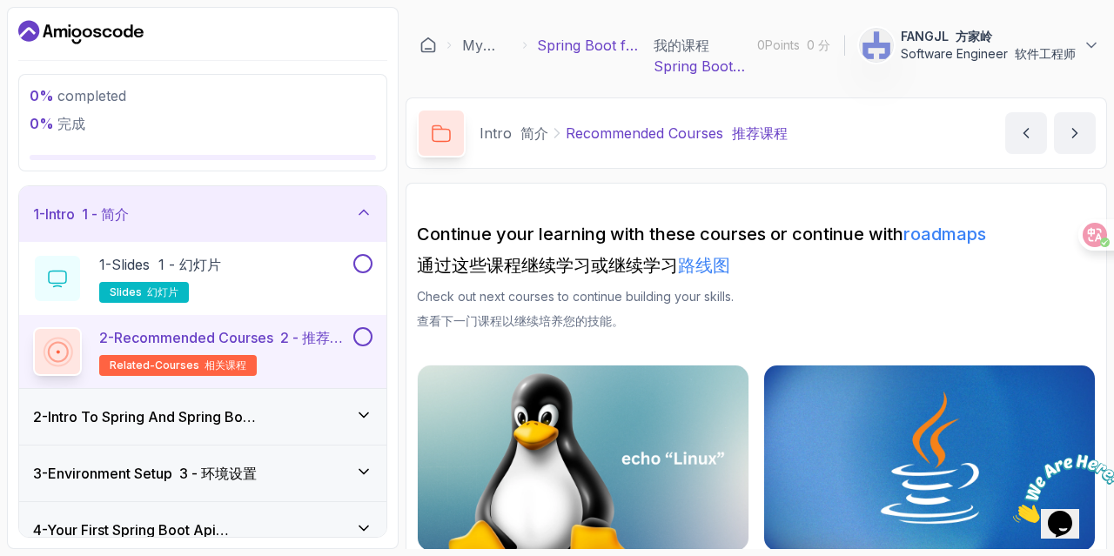
click at [700, 263] on link "路线图" at bounding box center [704, 265] width 52 height 21
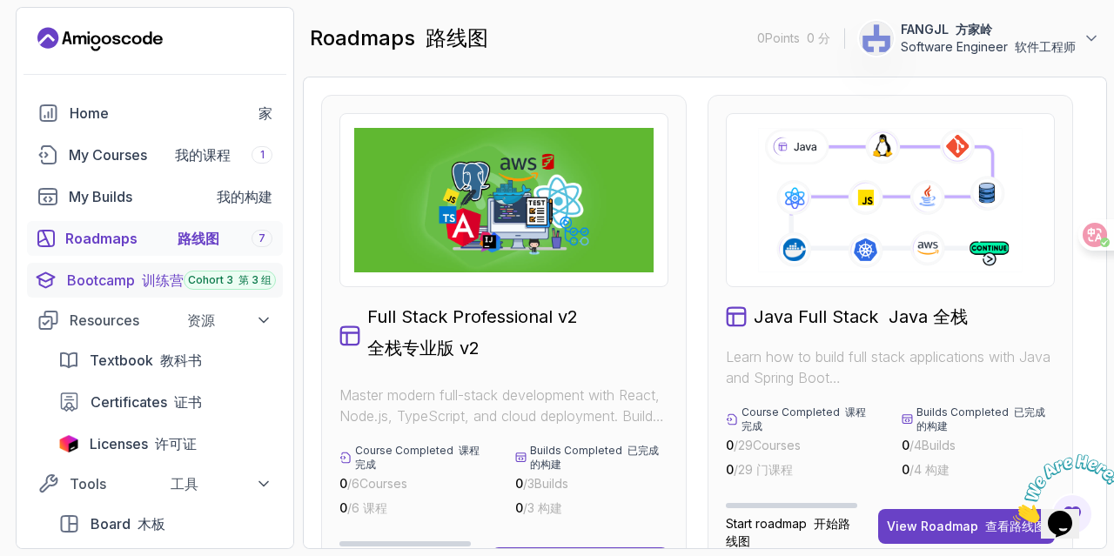
scroll to position [87, 0]
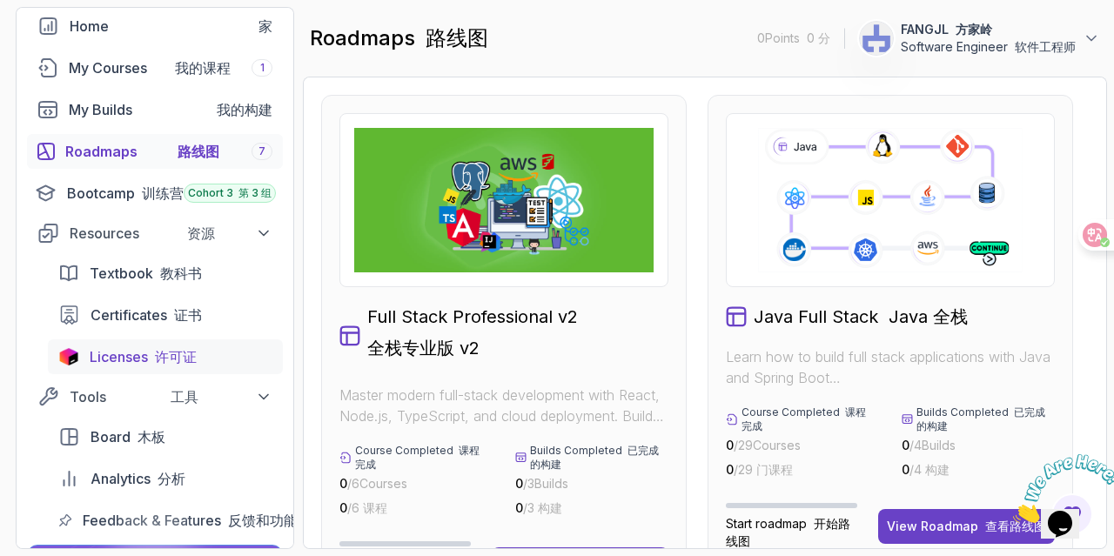
click at [144, 359] on span "Licenses 许可证" at bounding box center [143, 356] width 107 height 21
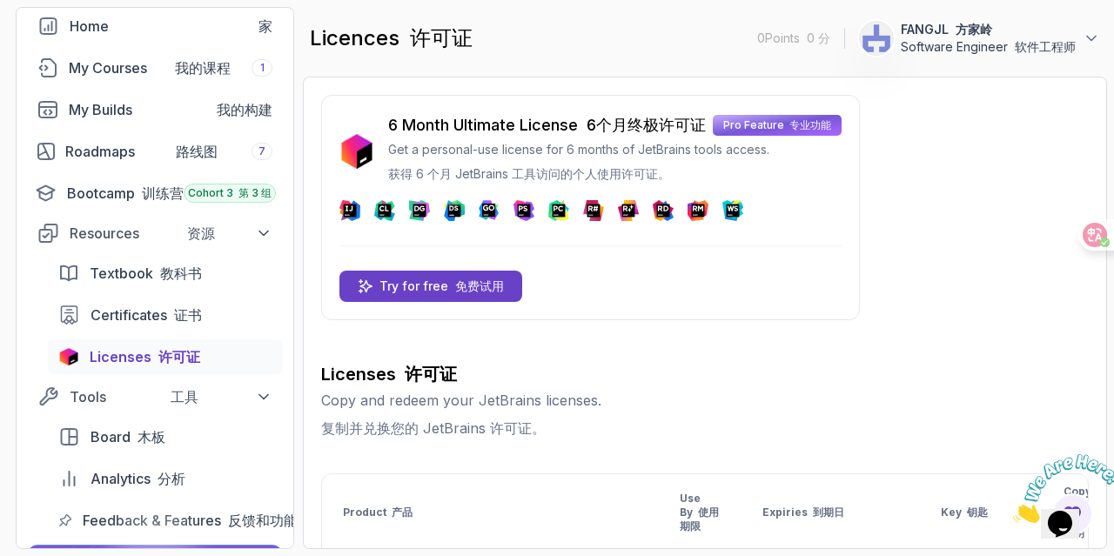
click at [342, 207] on icon at bounding box center [347, 210] width 16 height 20
click at [376, 209] on icon at bounding box center [378, 208] width 8 height 16
click at [455, 285] on font "免费试用" at bounding box center [479, 286] width 49 height 15
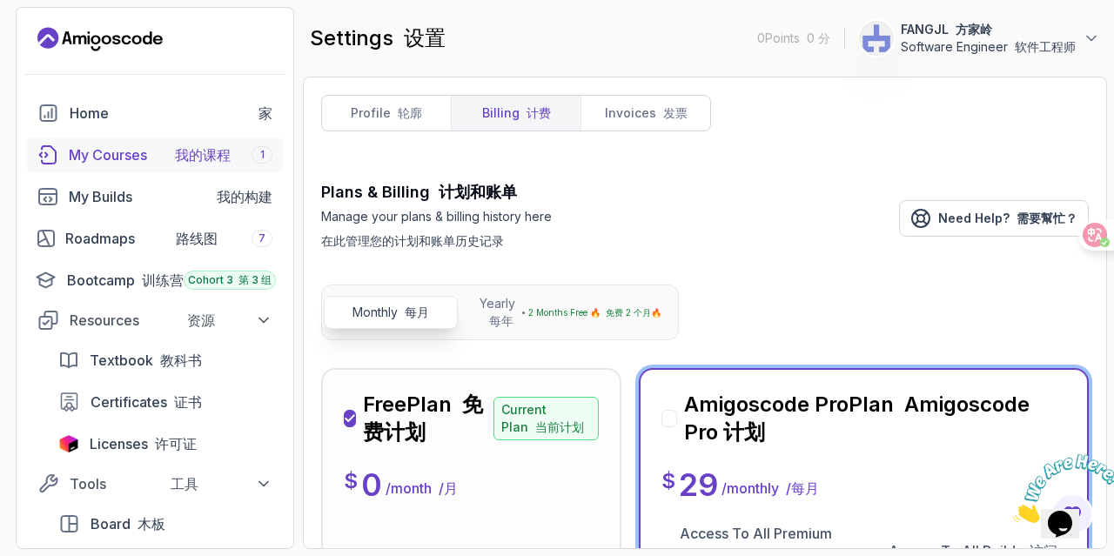
click at [106, 154] on div "My Courses 我的课程 1" at bounding box center [171, 154] width 204 height 21
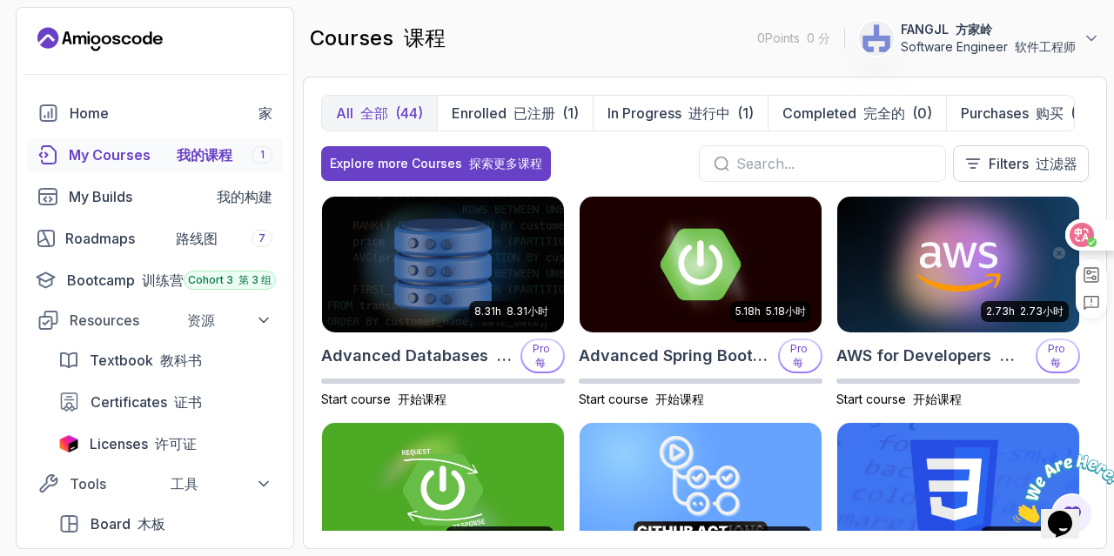
click at [1089, 234] on icon at bounding box center [1081, 234] width 17 height 17
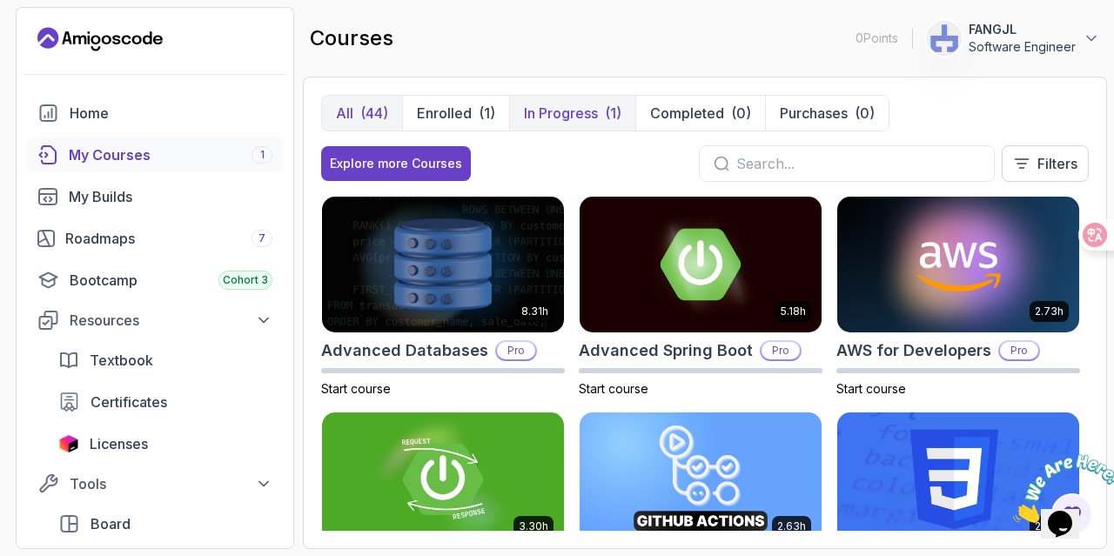
click at [601, 111] on button "In Progress (1)" at bounding box center [572, 113] width 126 height 35
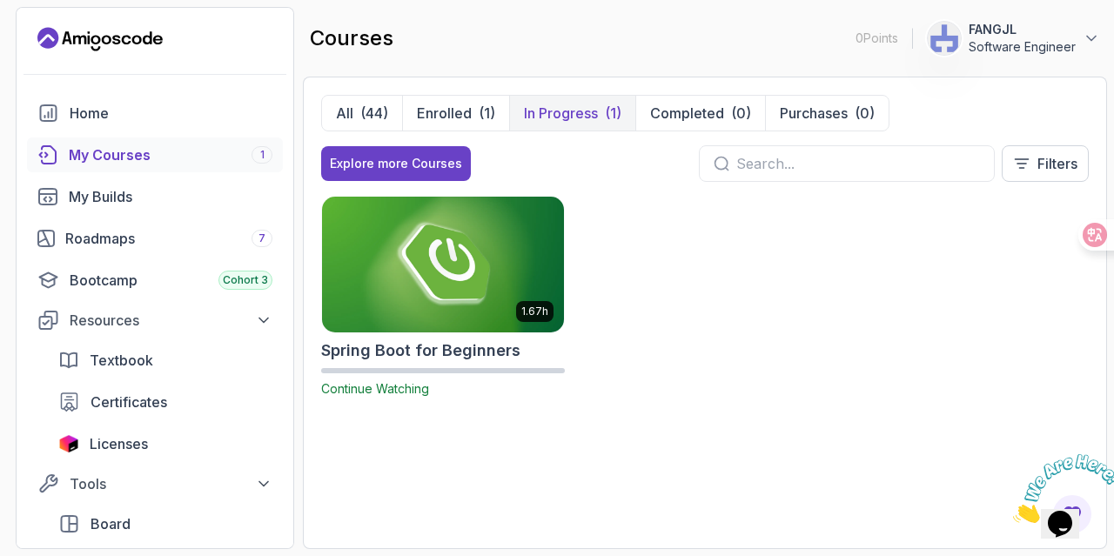
click at [509, 243] on img at bounding box center [443, 264] width 254 height 142
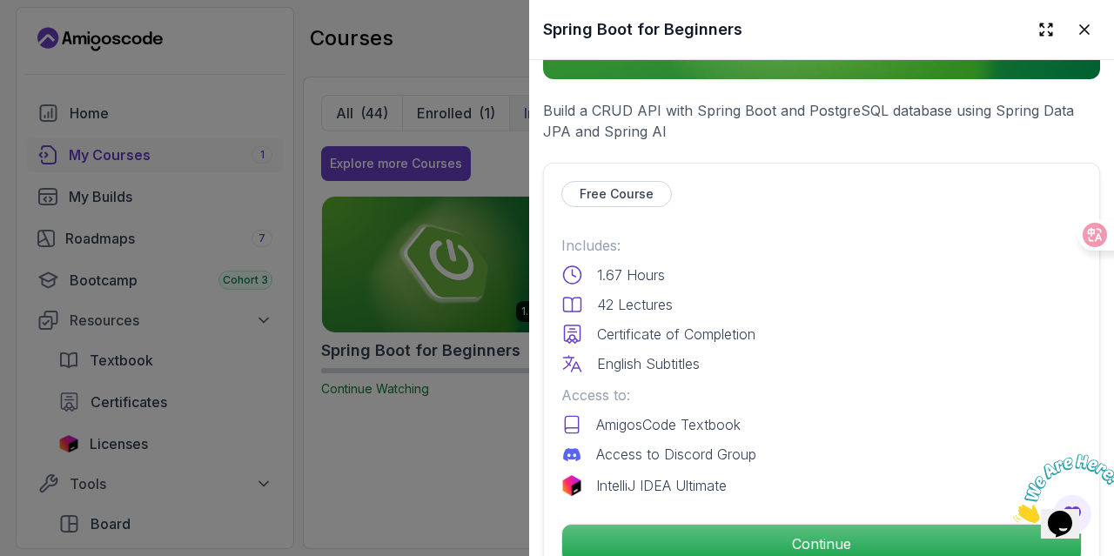
scroll to position [435, 0]
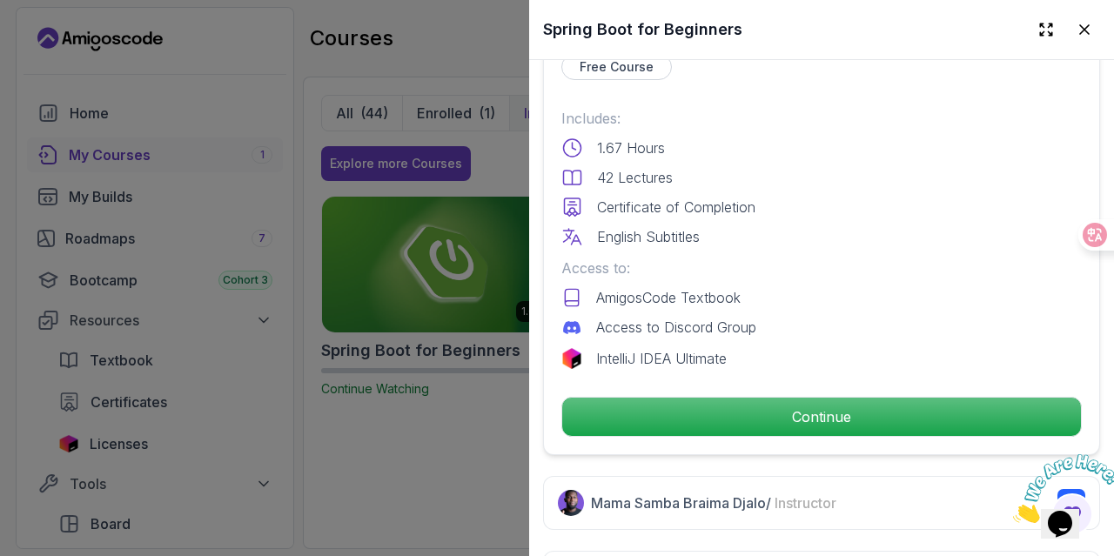
click at [687, 349] on p "IntelliJ IDEA Ultimate" at bounding box center [661, 358] width 131 height 21
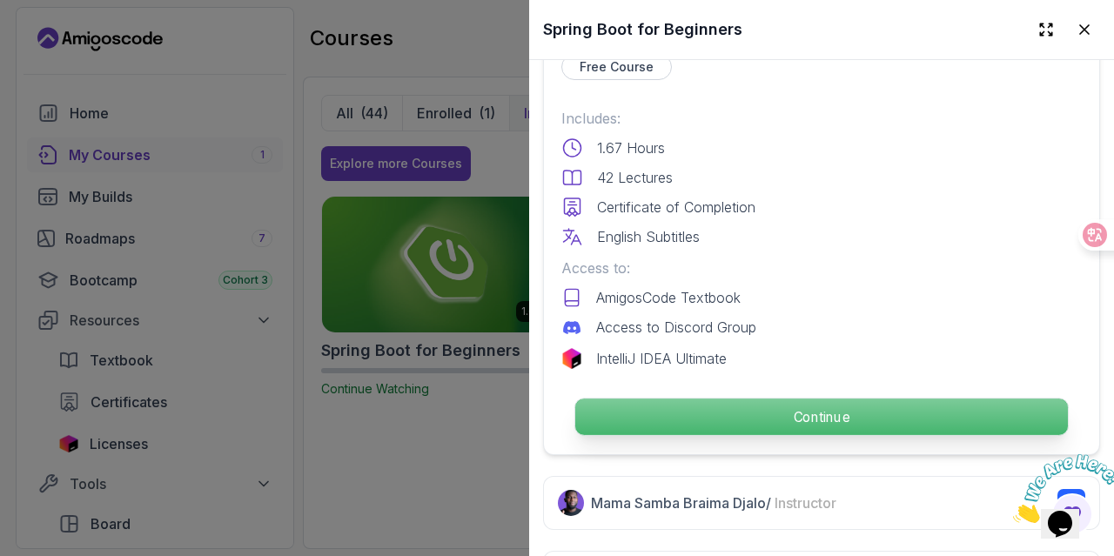
click at [770, 405] on p "Continue" at bounding box center [821, 417] width 493 height 37
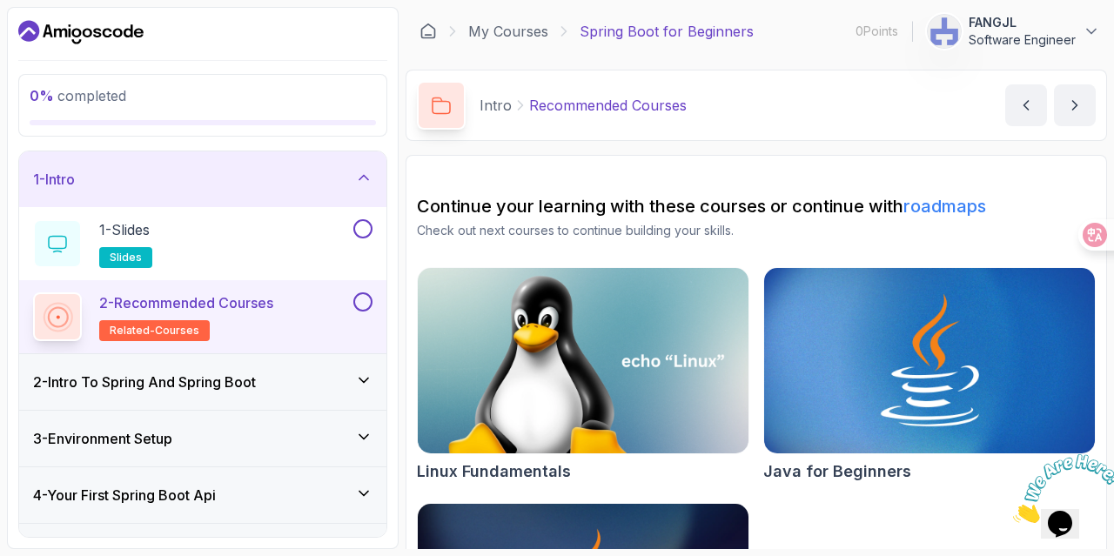
click at [266, 308] on p "2 - Recommended Courses" at bounding box center [186, 302] width 174 height 21
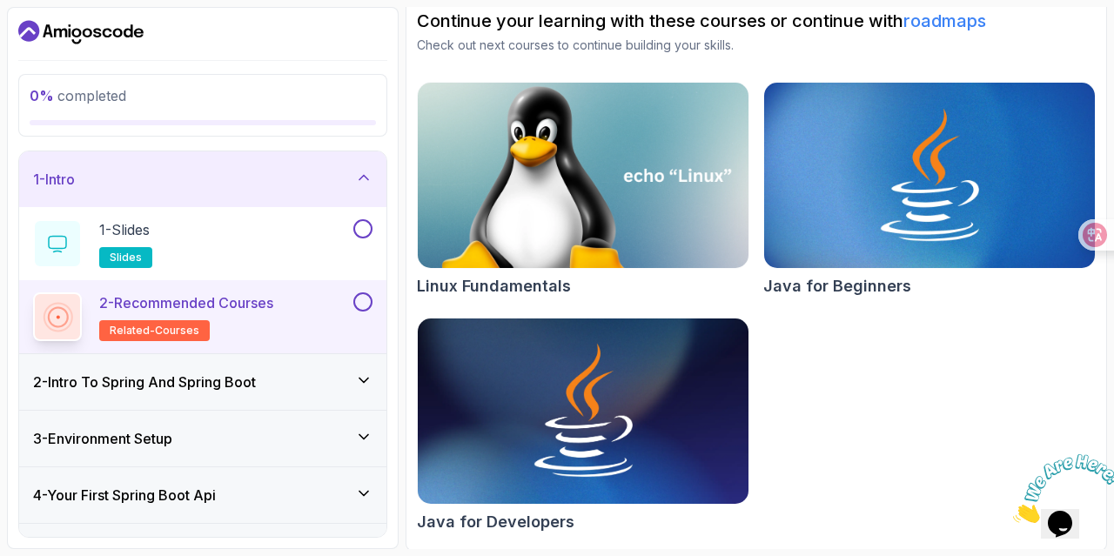
scroll to position [11, 0]
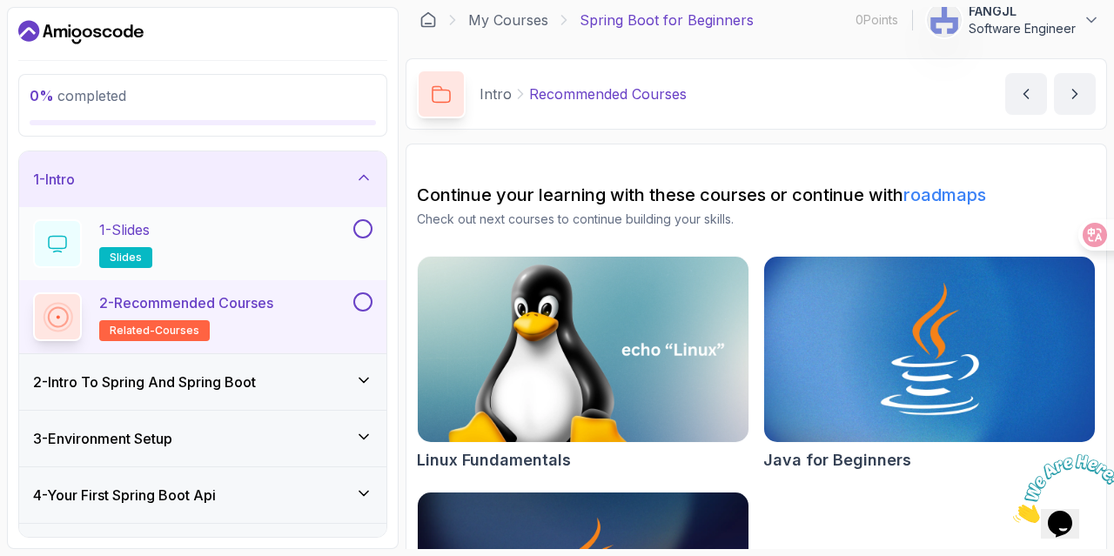
click at [251, 234] on div "1 - Slides slides" at bounding box center [191, 243] width 317 height 49
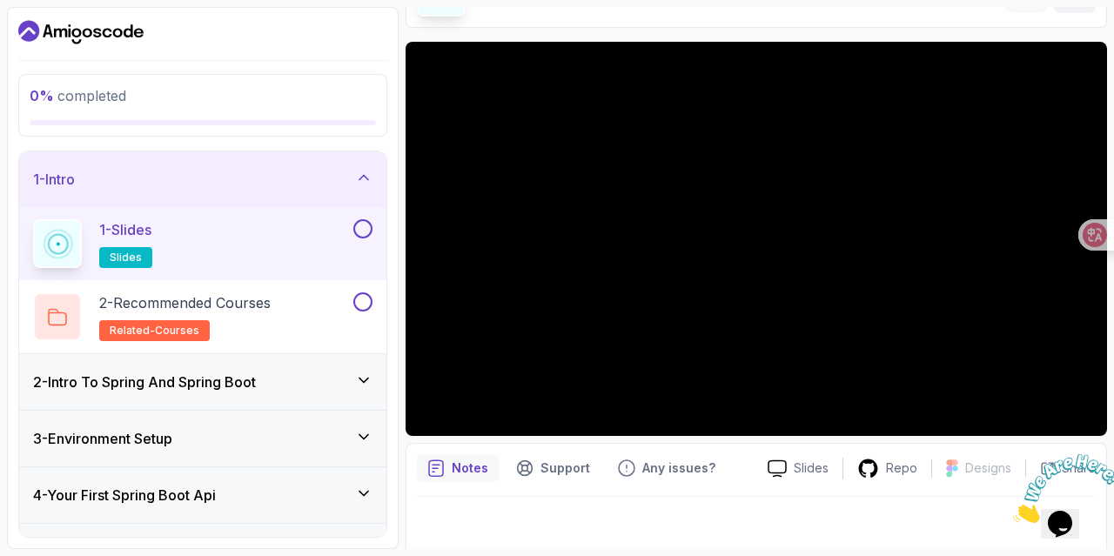
scroll to position [120, 0]
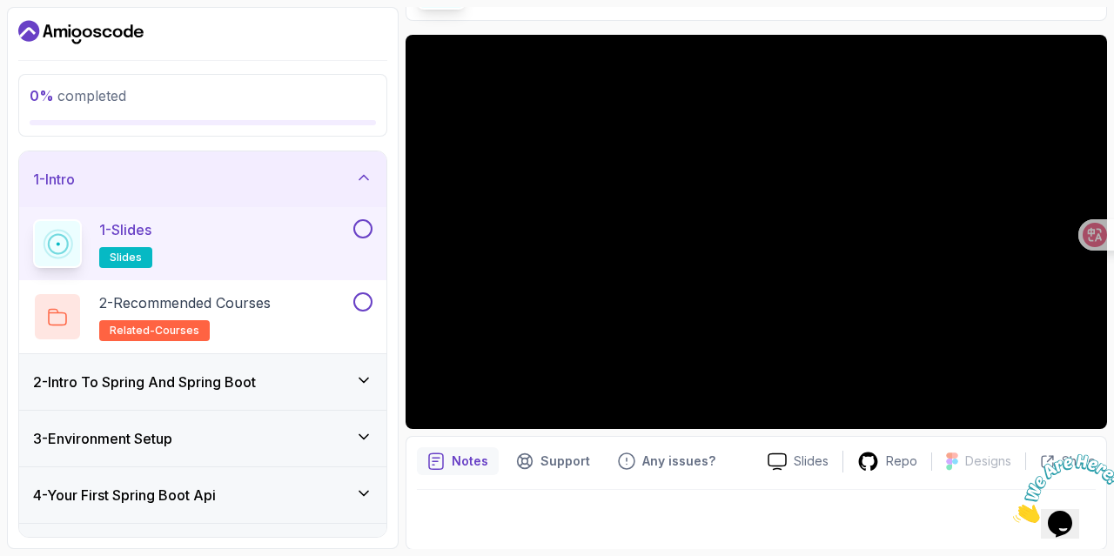
click at [127, 379] on h3 "2 - Intro To Spring And Spring Boot" at bounding box center [144, 382] width 223 height 21
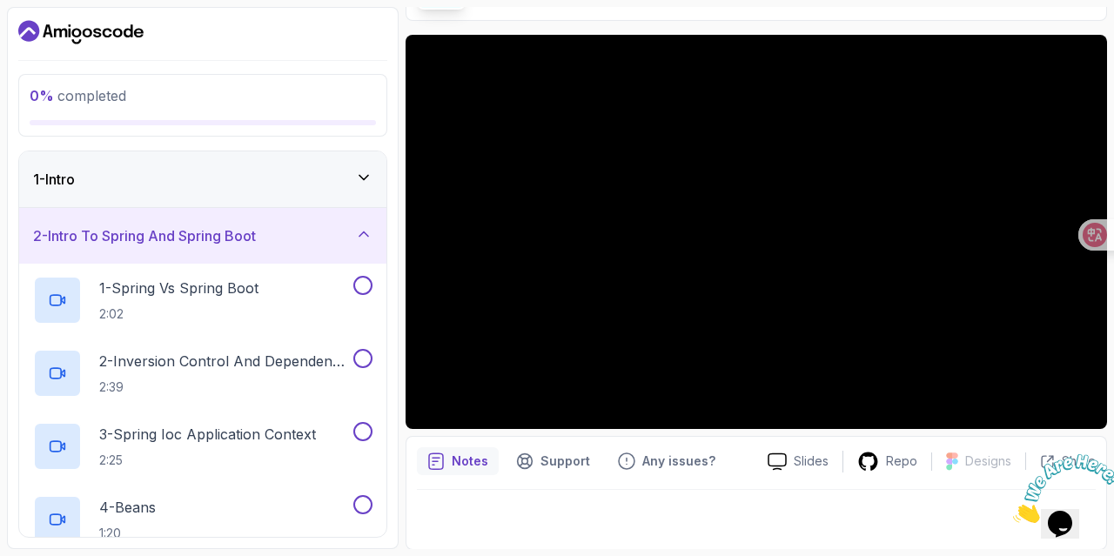
click at [287, 241] on div "2 - Intro To Spring And Spring Boot" at bounding box center [202, 235] width 339 height 21
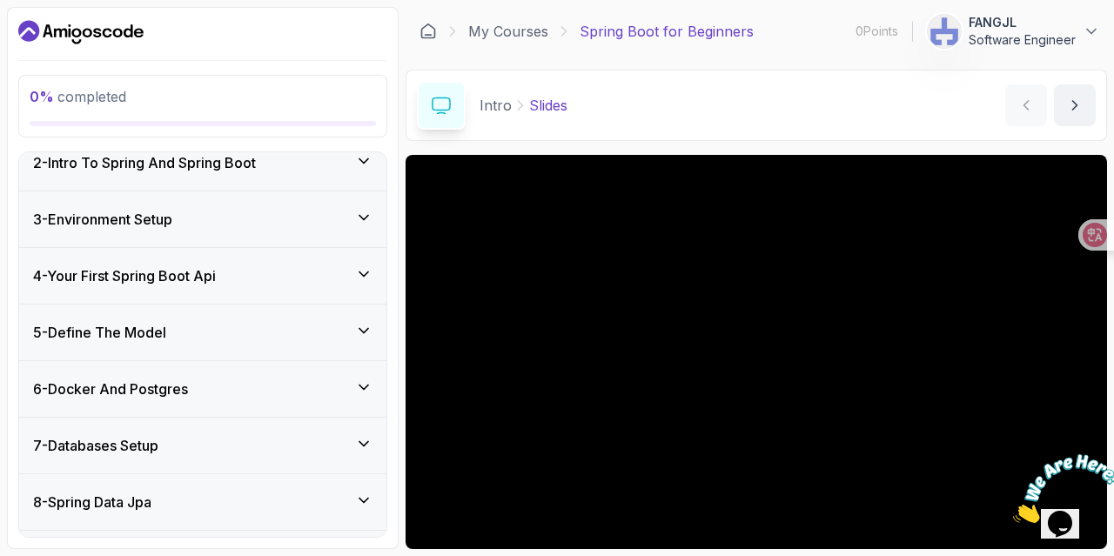
scroll to position [287, 0]
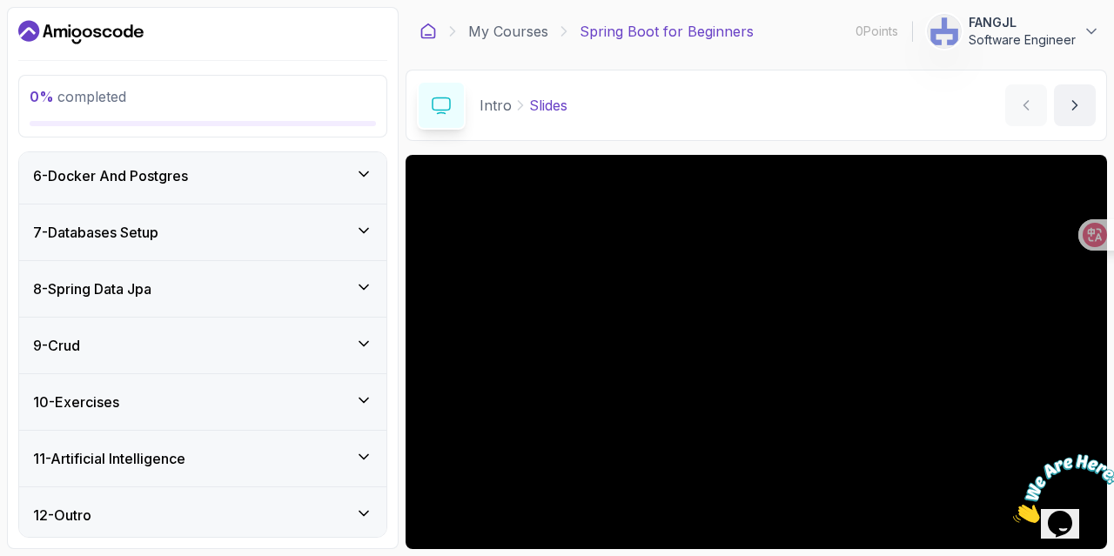
click at [427, 30] on icon at bounding box center [428, 31] width 17 height 17
